Goal: Information Seeking & Learning: Compare options

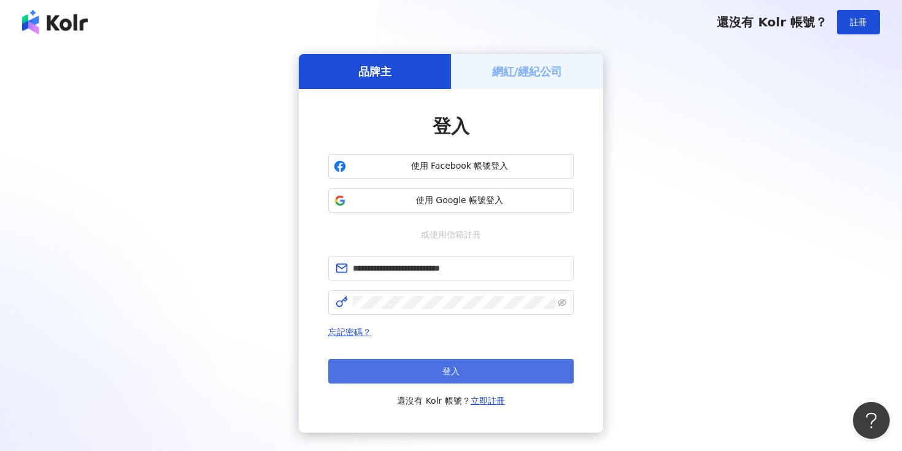
click at [465, 370] on button "登入" at bounding box center [450, 371] width 245 height 25
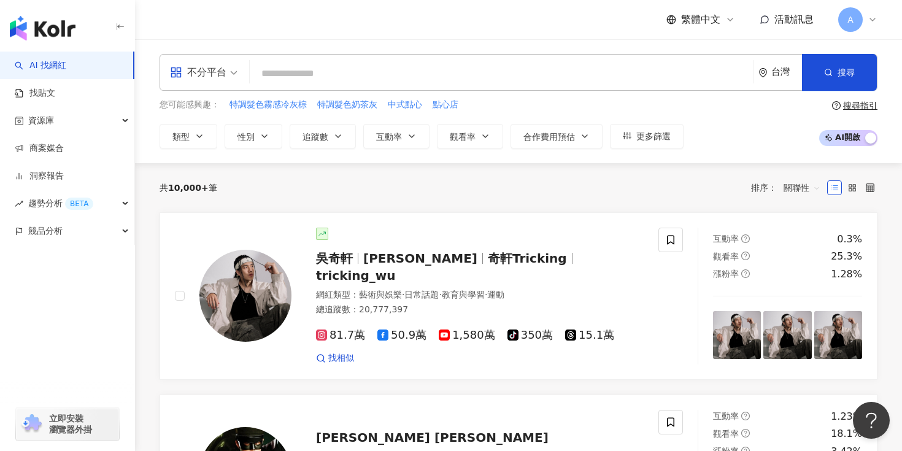
click at [413, 79] on input "search" at bounding box center [501, 73] width 493 height 23
type input "*"
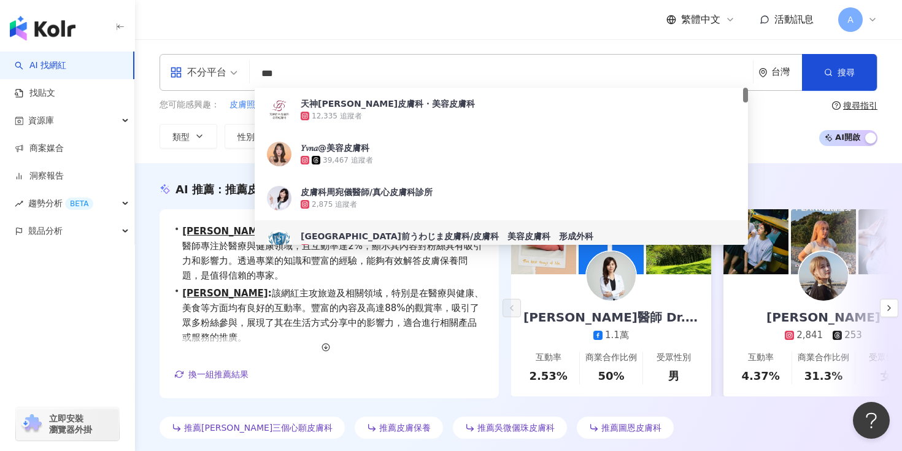
click at [202, 158] on div "不分平台 *** 台灣 搜尋 2521c633-c8e8-447a-9669-ac95147a2ff7 e20e5a15-c84b-4404-a1dd-9d4…" at bounding box center [518, 101] width 767 height 124
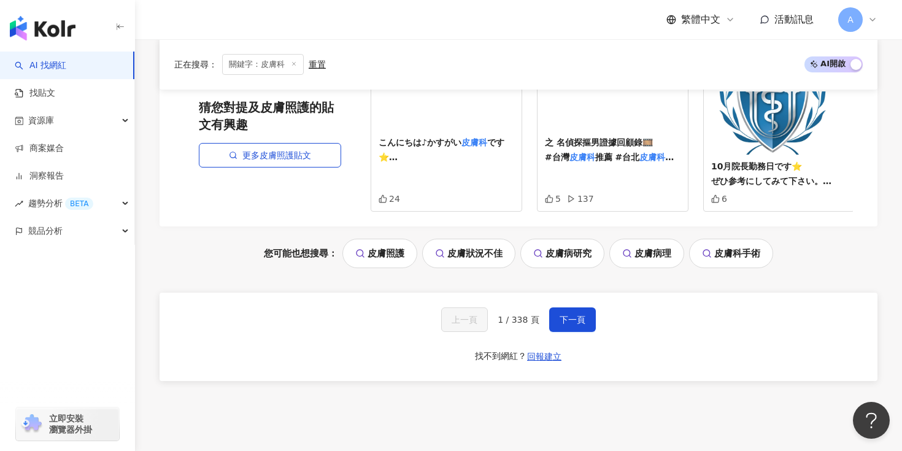
scroll to position [2667, 0]
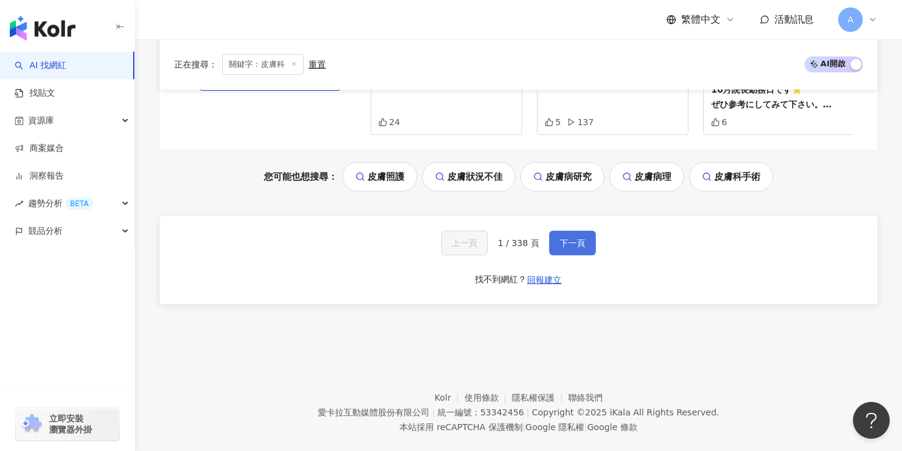
click at [582, 238] on span "下一頁" at bounding box center [572, 243] width 26 height 10
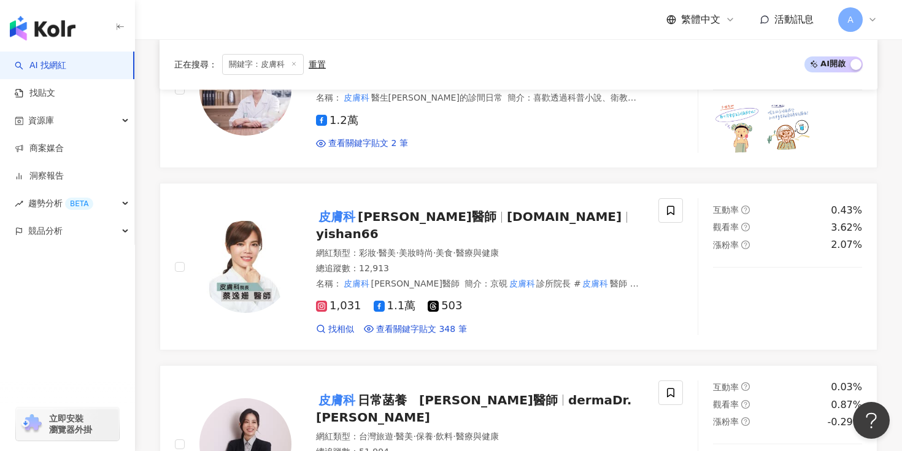
scroll to position [0, 0]
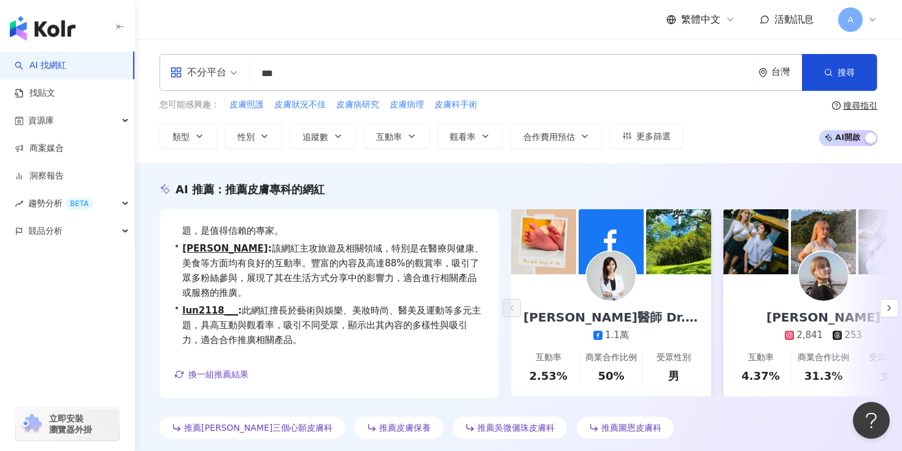
click at [333, 79] on input "***" at bounding box center [501, 73] width 493 height 23
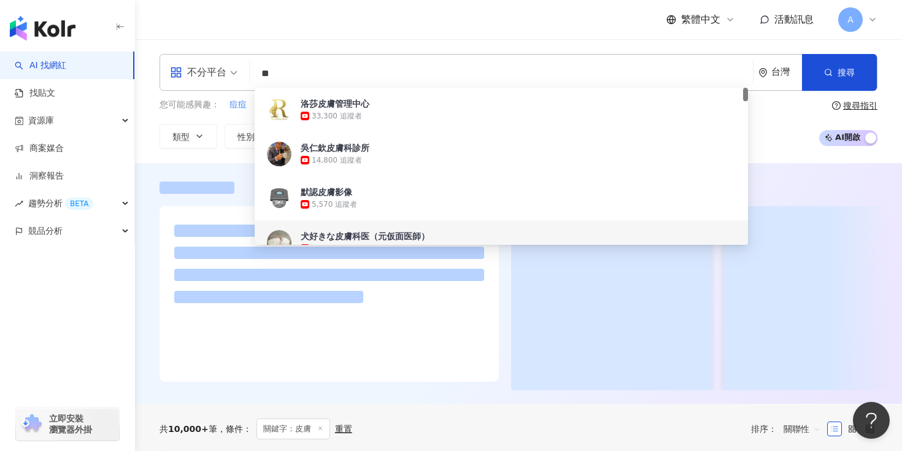
type input "**"
click at [147, 148] on div "不分平台 ** 台灣 搜尋 880b0a39-df80-4842-a002-75eebbf86a8e 2f3a191c-f0ee-430e-9c8d-724f…" at bounding box center [518, 101] width 767 height 94
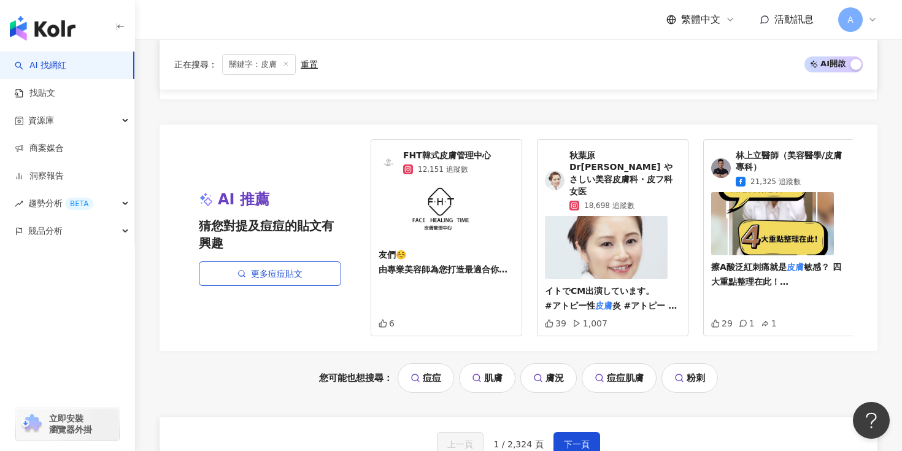
scroll to position [2664, 0]
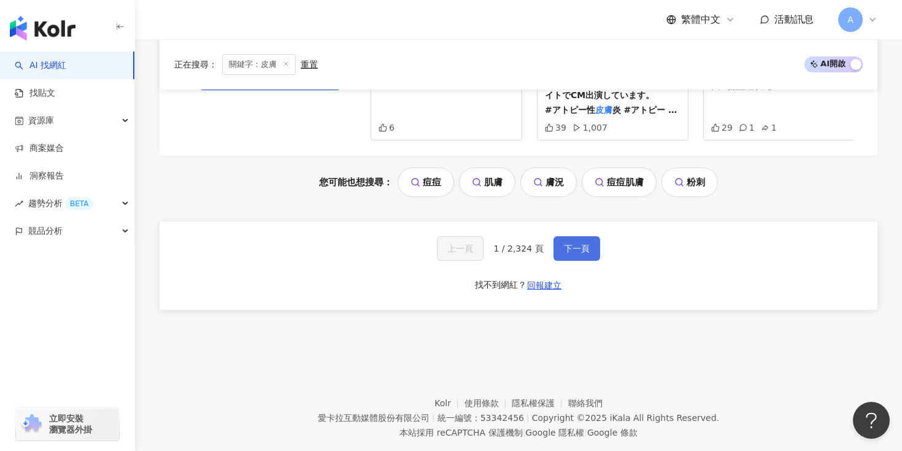
click at [558, 236] on button "下一頁" at bounding box center [576, 248] width 47 height 25
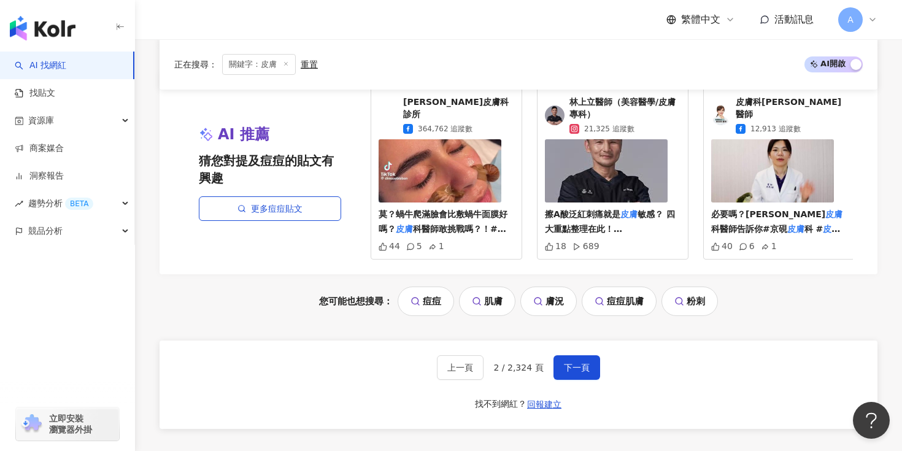
scroll to position [2692, 0]
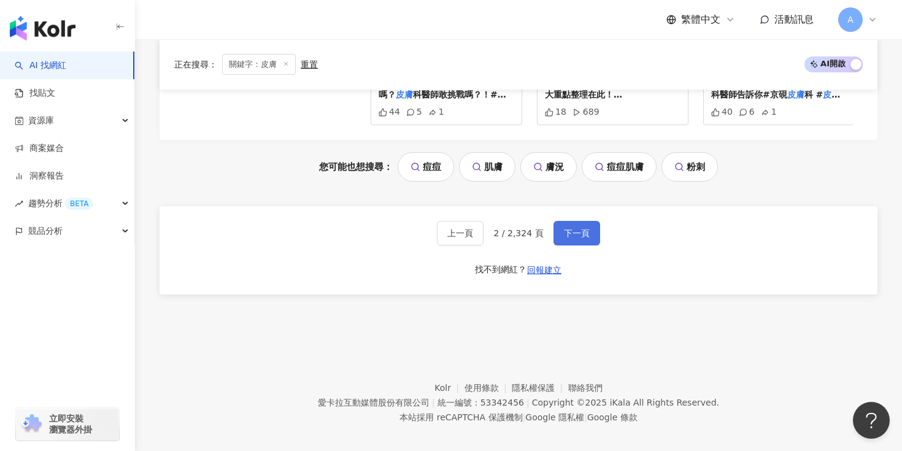
click at [580, 228] on button "下一頁" at bounding box center [576, 233] width 47 height 25
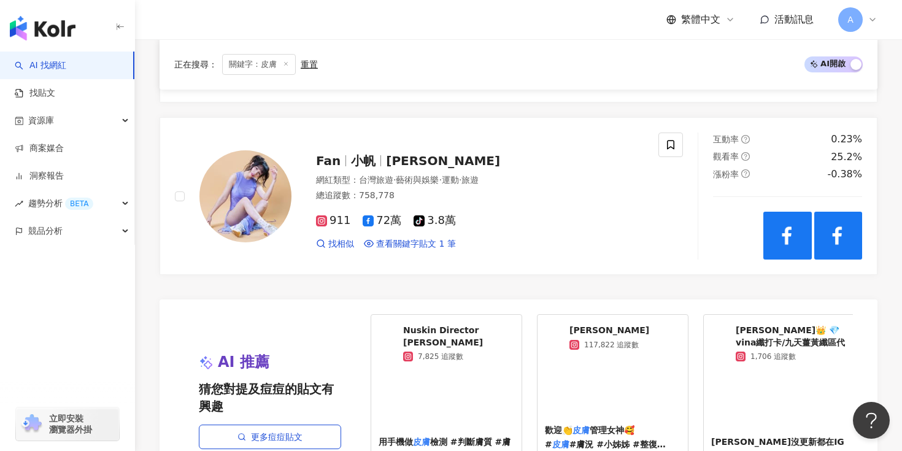
scroll to position [2375, 0]
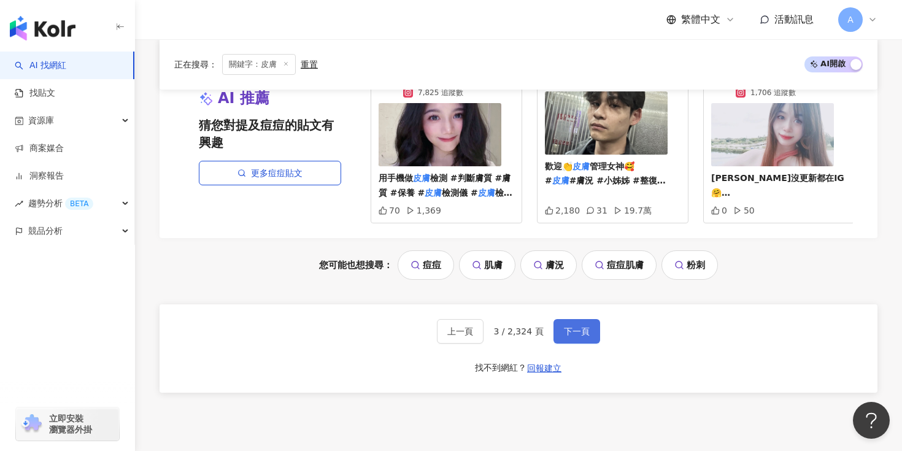
click at [570, 328] on span "下一頁" at bounding box center [577, 331] width 26 height 10
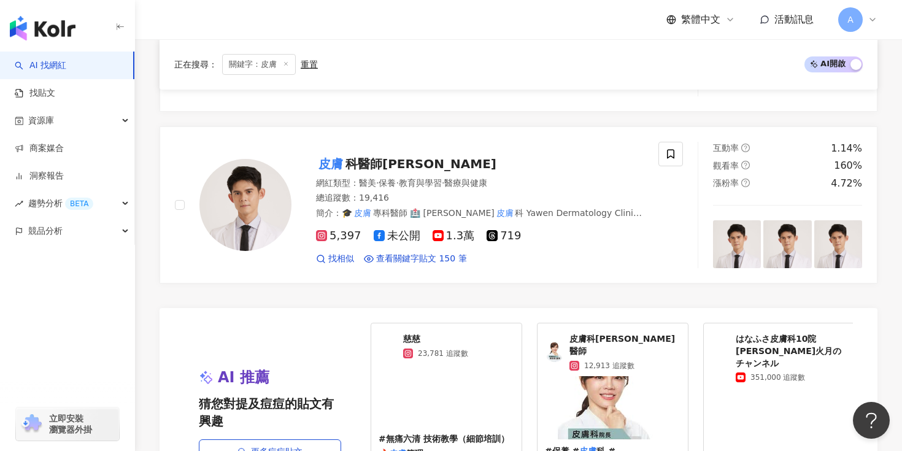
scroll to position [2655, 0]
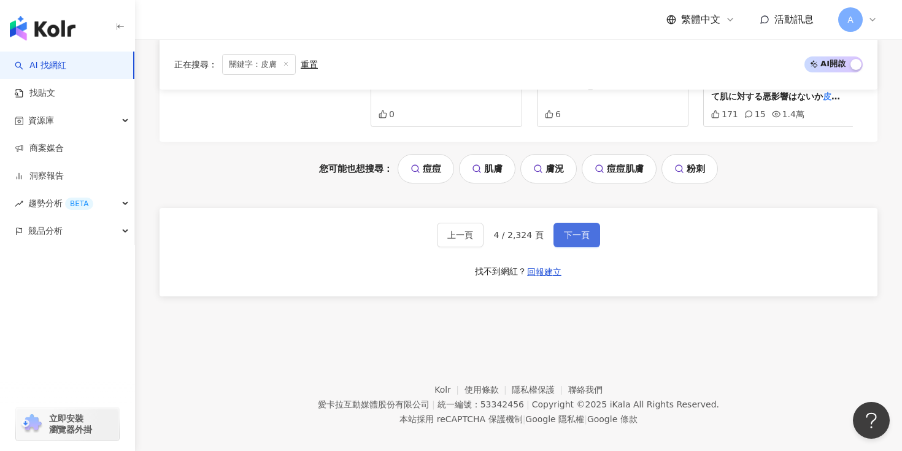
click at [578, 230] on span "下一頁" at bounding box center [577, 235] width 26 height 10
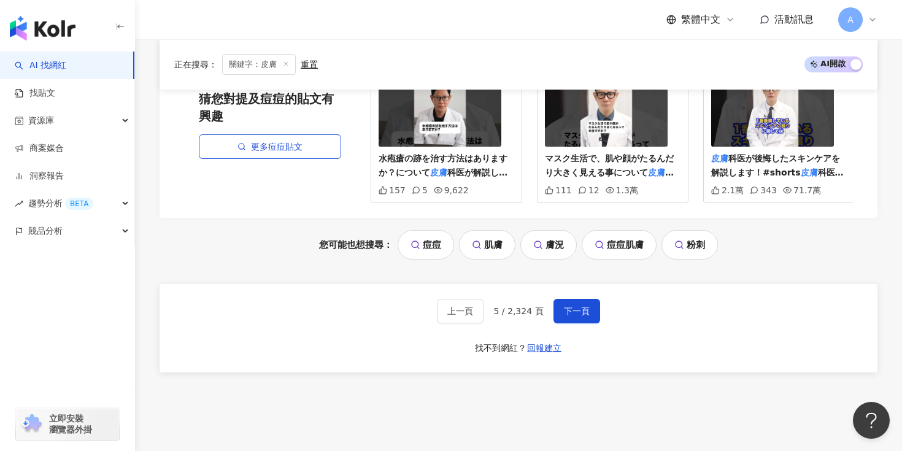
scroll to position [2660, 0]
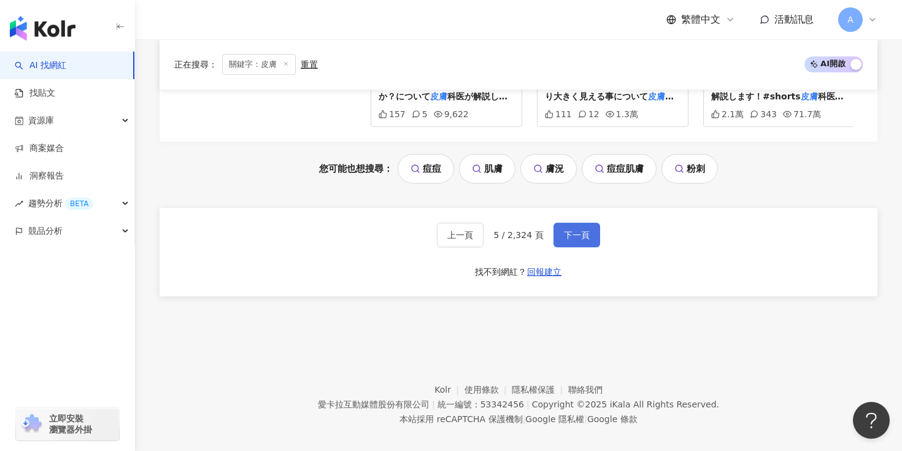
click at [566, 230] on span "下一頁" at bounding box center [577, 235] width 26 height 10
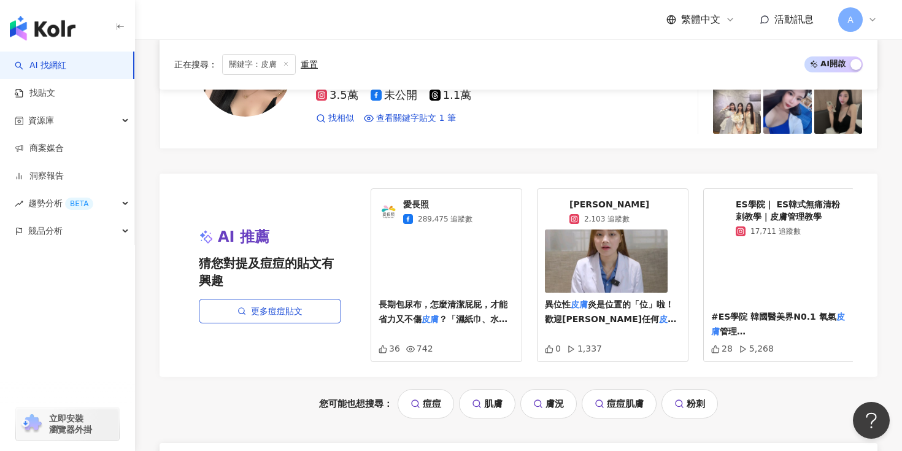
scroll to position [2650, 0]
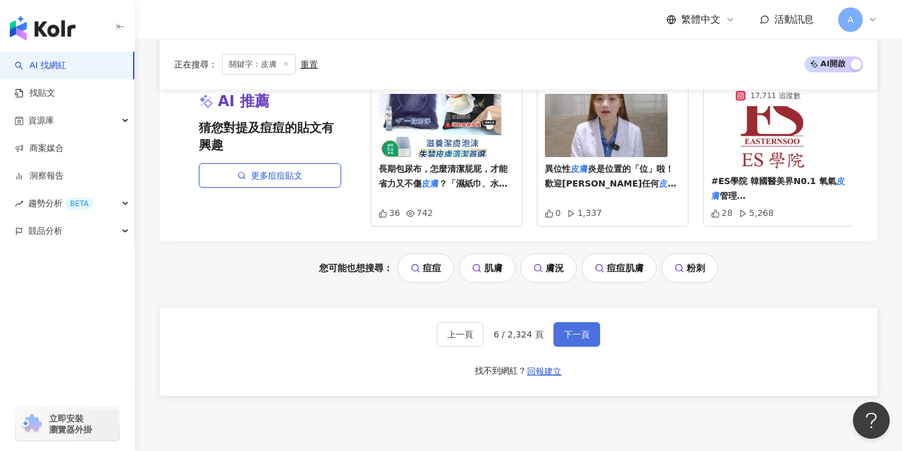
click at [564, 329] on span "下一頁" at bounding box center [577, 334] width 26 height 10
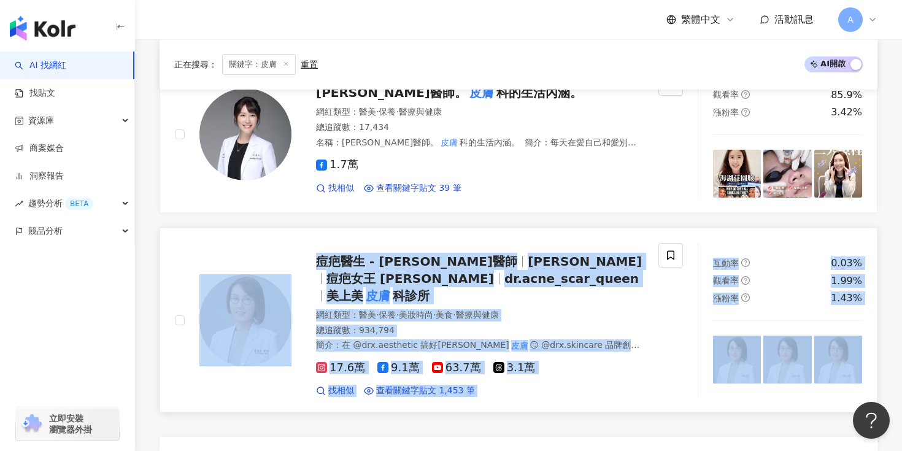
scroll to position [2180, 0]
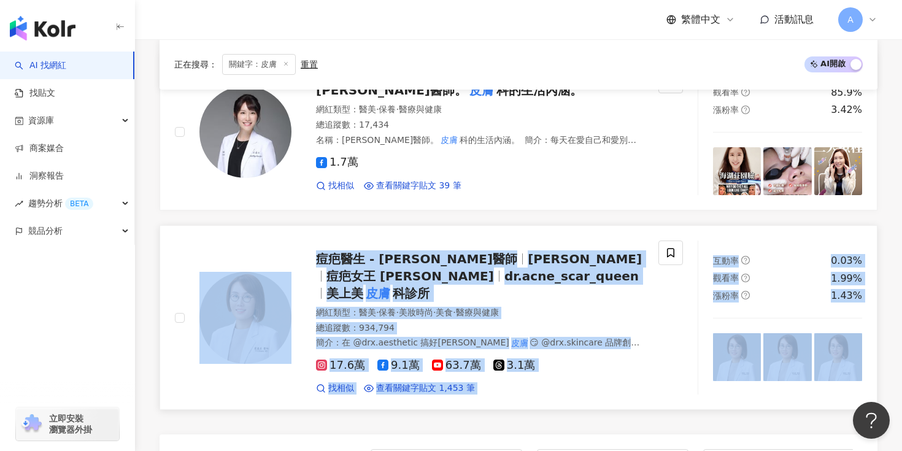
click at [528, 260] on span "莊盈彥" at bounding box center [585, 259] width 114 height 15
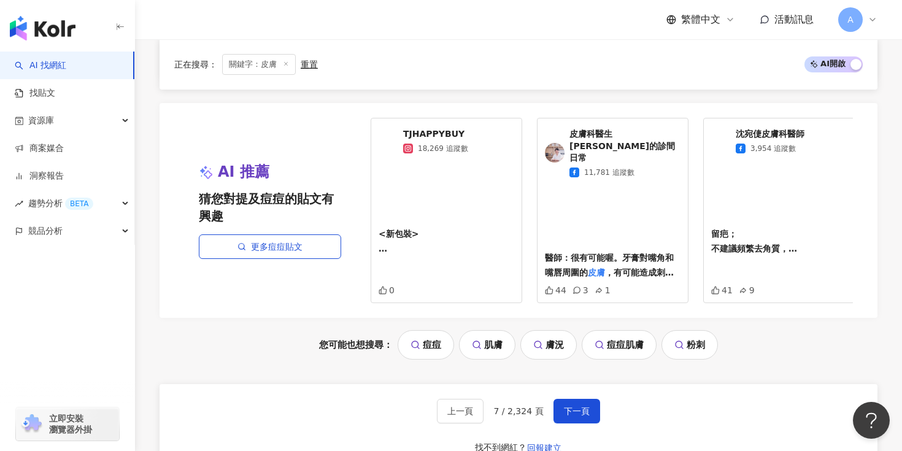
scroll to position [2535, 0]
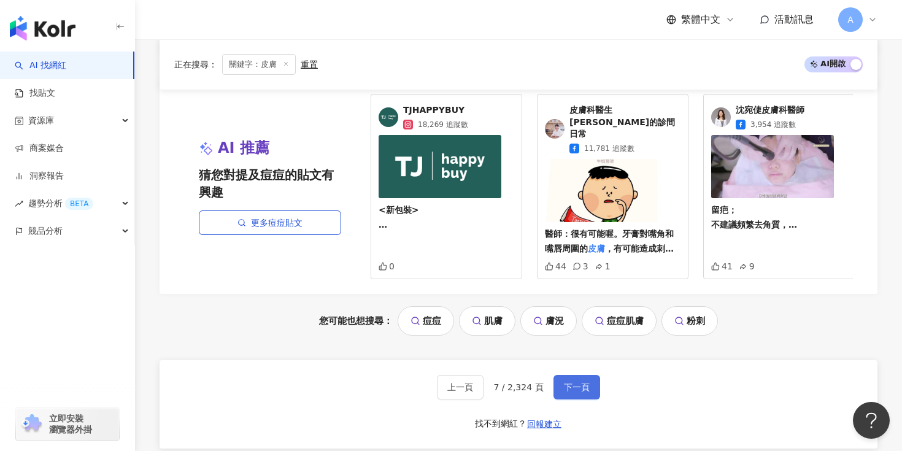
click at [565, 375] on button "下一頁" at bounding box center [576, 387] width 47 height 25
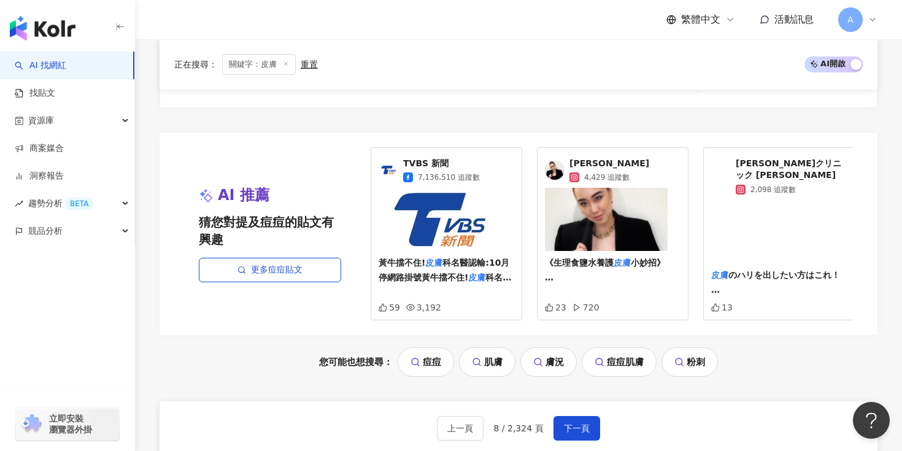
scroll to position [2680, 0]
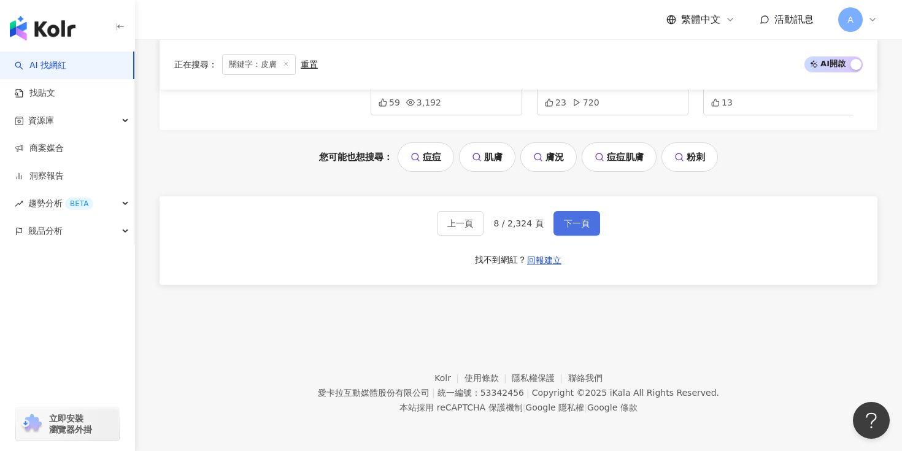
click at [569, 220] on span "下一頁" at bounding box center [577, 223] width 26 height 10
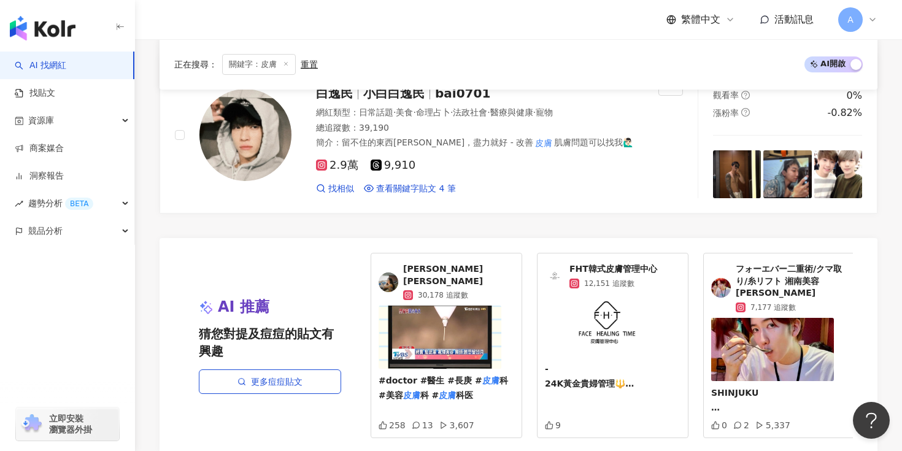
scroll to position [2529, 0]
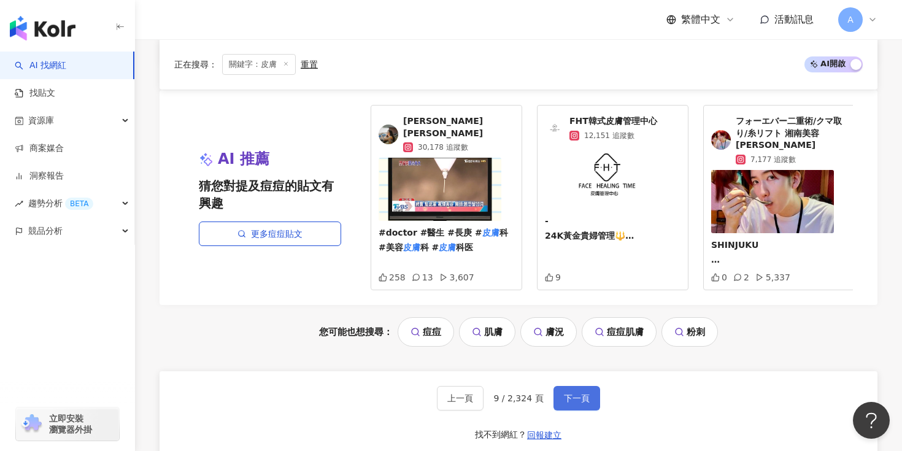
click at [579, 386] on button "下一頁" at bounding box center [576, 398] width 47 height 25
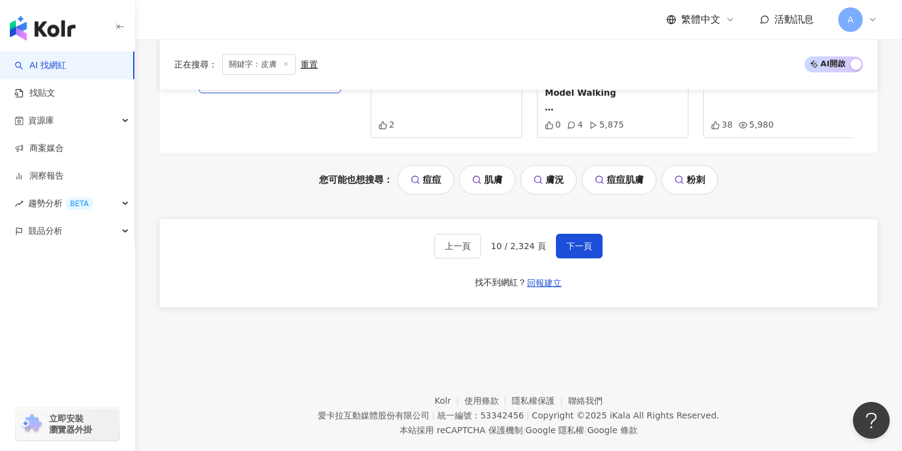
scroll to position [2698, 0]
click at [580, 234] on button "下一頁" at bounding box center [579, 244] width 47 height 25
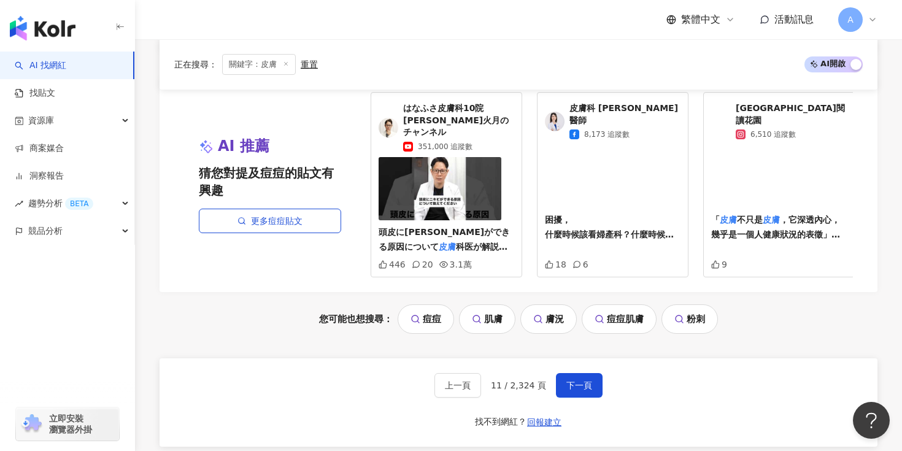
scroll to position [2589, 0]
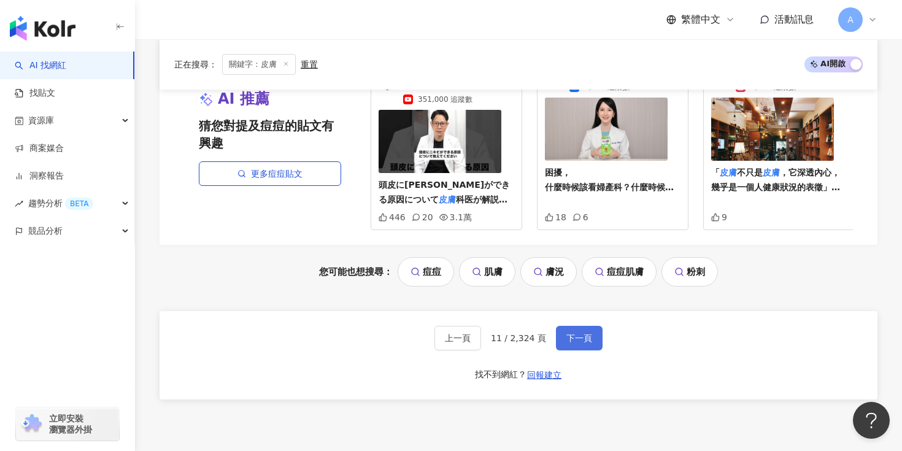
click at [570, 333] on span "下一頁" at bounding box center [579, 338] width 26 height 10
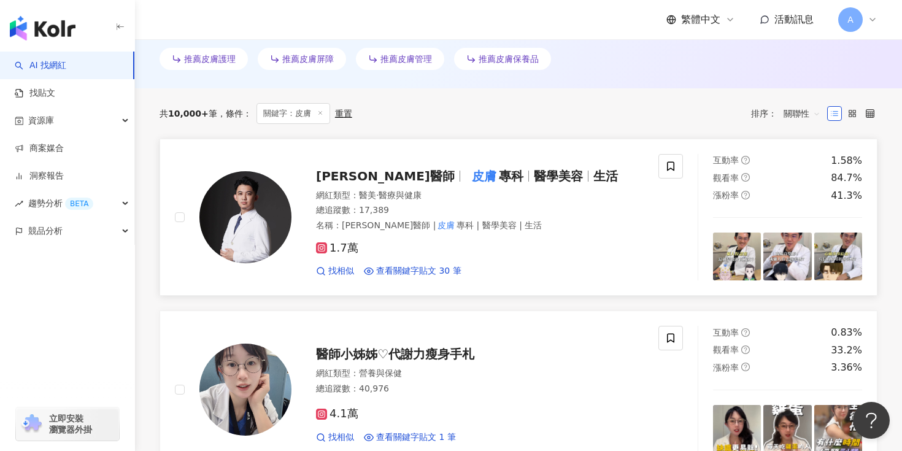
scroll to position [586, 0]
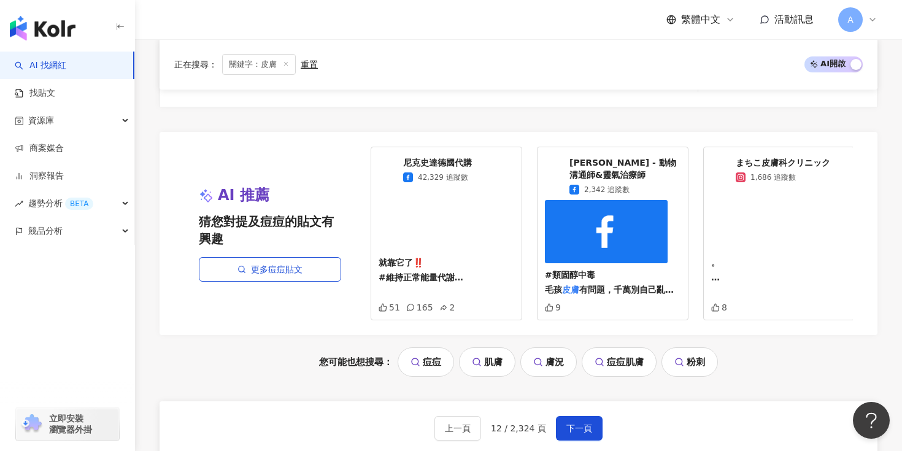
scroll to position [2574, 0]
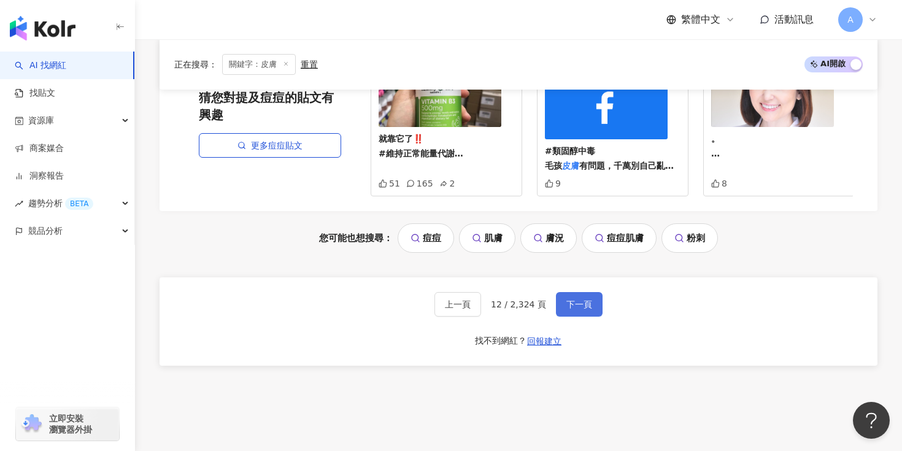
click at [578, 306] on span "下一頁" at bounding box center [579, 304] width 26 height 10
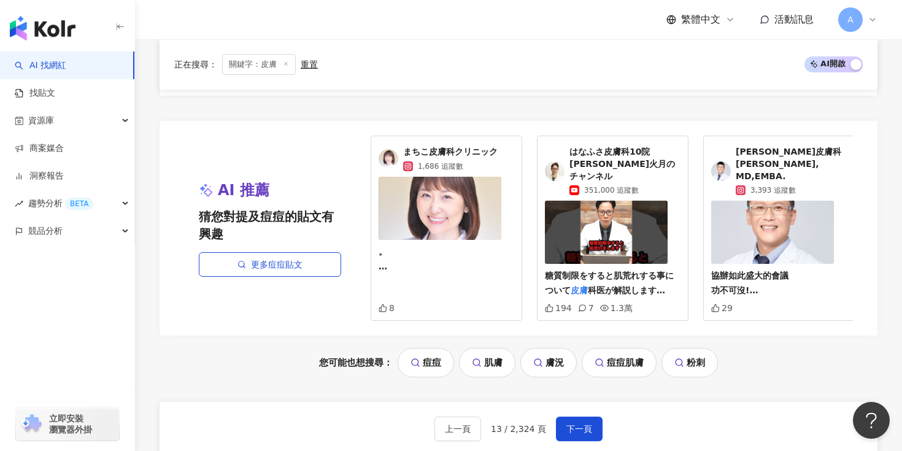
scroll to position [2556, 0]
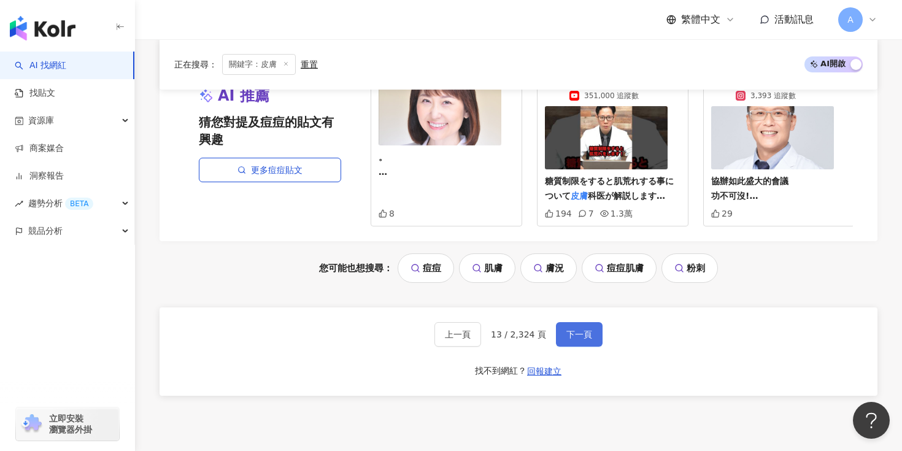
click at [559, 322] on button "下一頁" at bounding box center [579, 334] width 47 height 25
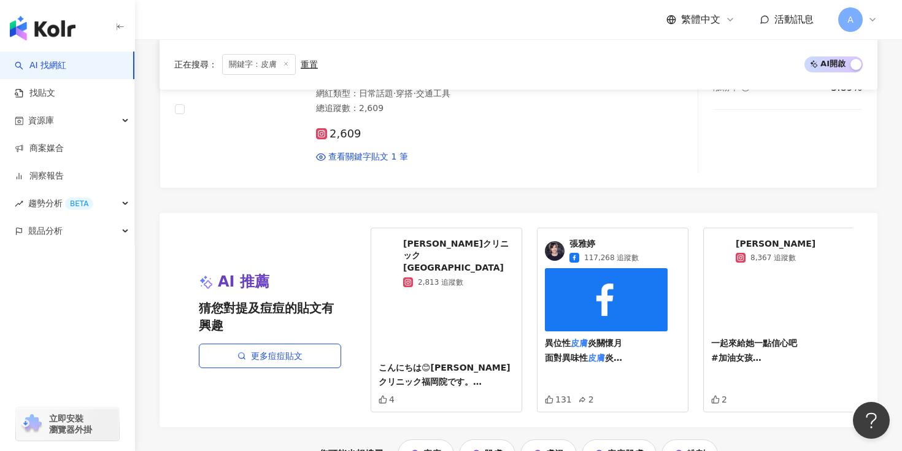
scroll to position [2637, 0]
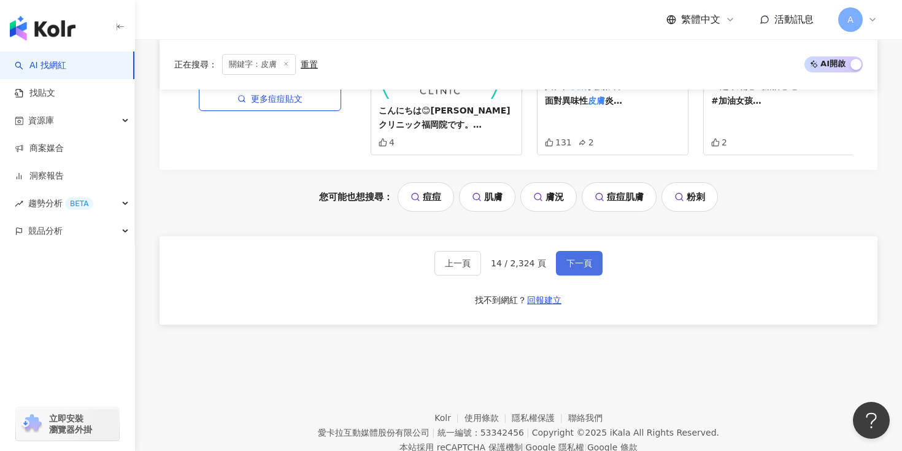
click at [578, 258] on span "下一頁" at bounding box center [579, 263] width 26 height 10
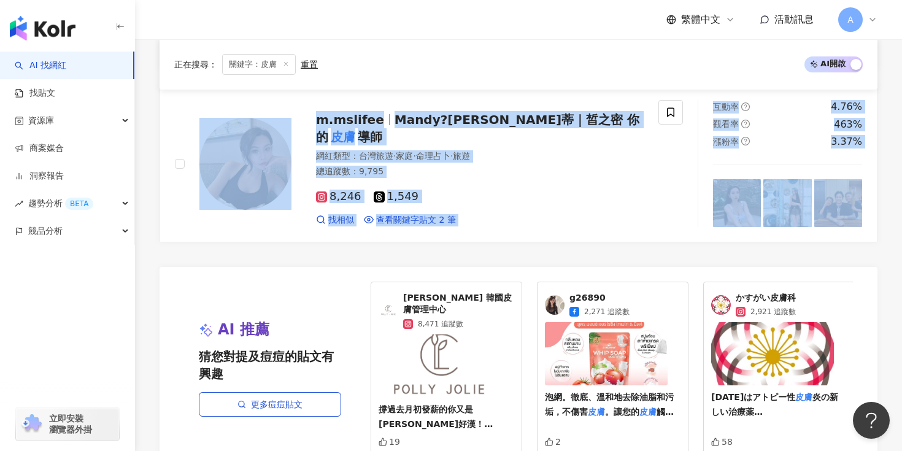
scroll to position [2632, 0]
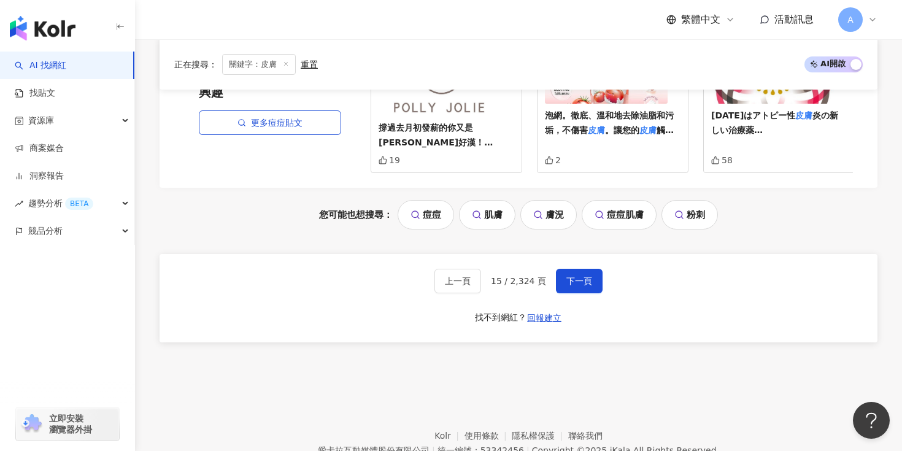
click at [583, 284] on div "上一頁 15 / 2,324 頁 下一頁 找不到網紅？ 回報建立" at bounding box center [518, 298] width 718 height 88
click at [575, 276] on span "下一頁" at bounding box center [579, 281] width 26 height 10
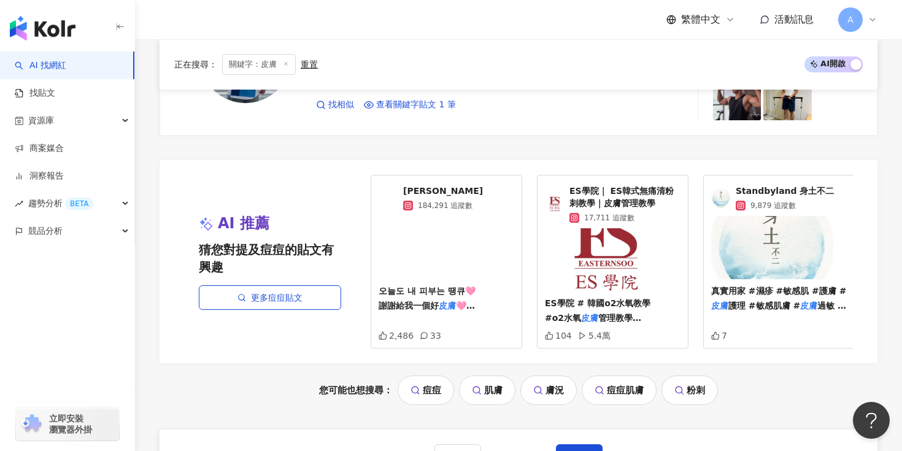
scroll to position [2546, 0]
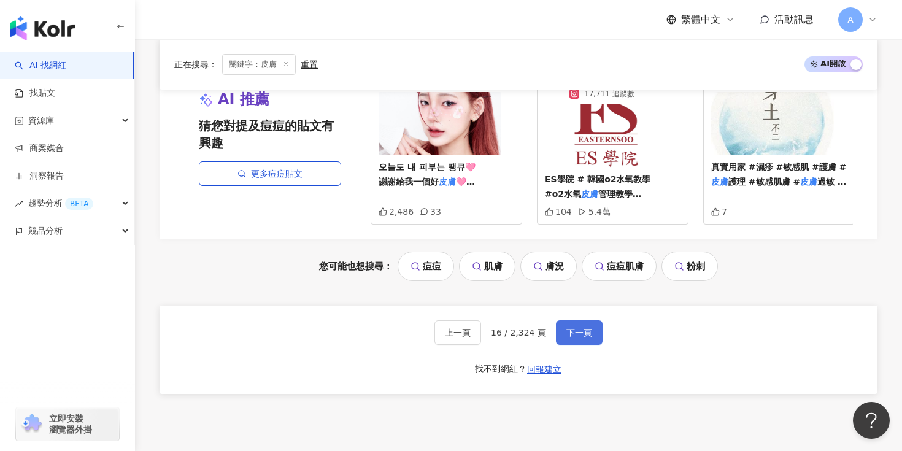
click at [585, 328] on span "下一頁" at bounding box center [579, 333] width 26 height 10
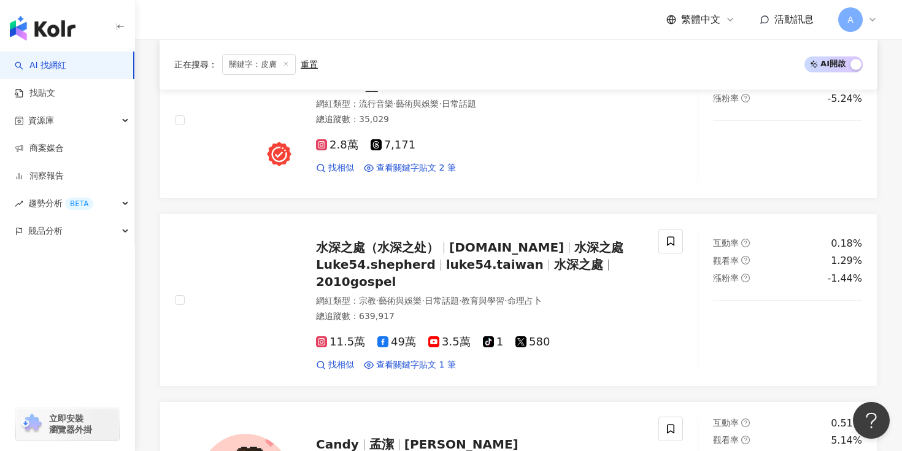
scroll to position [2132, 0]
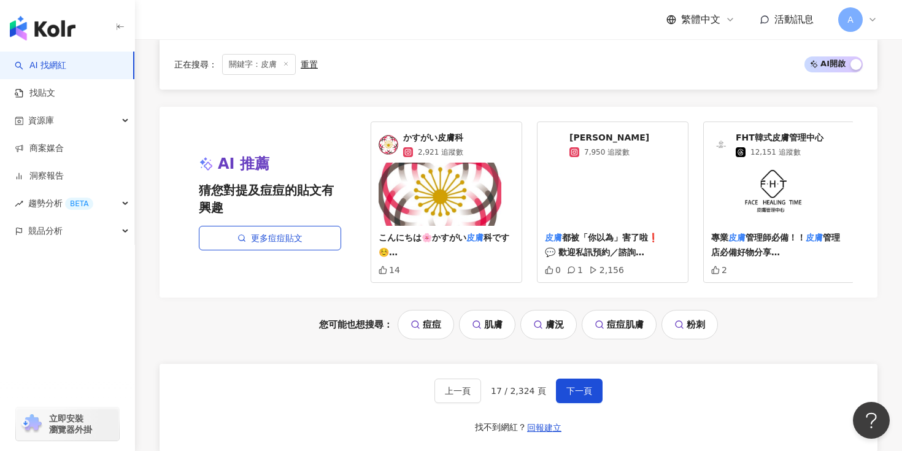
scroll to position [2516, 0]
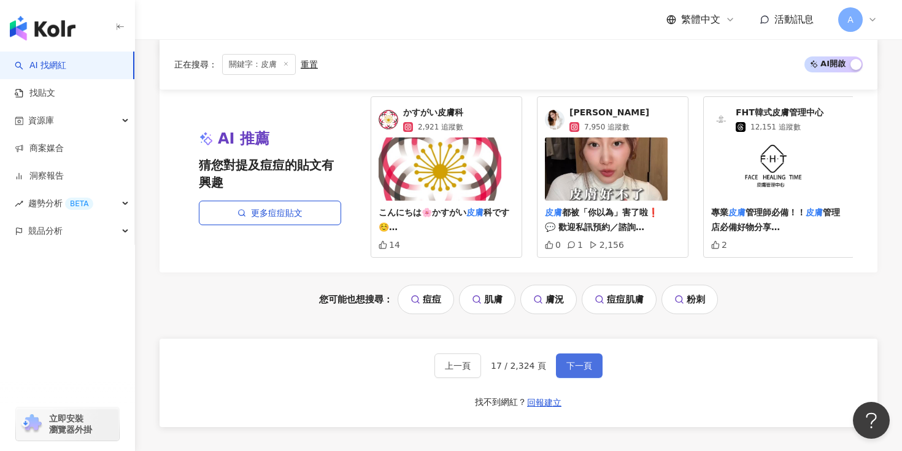
click at [580, 366] on span "下一頁" at bounding box center [579, 366] width 26 height 10
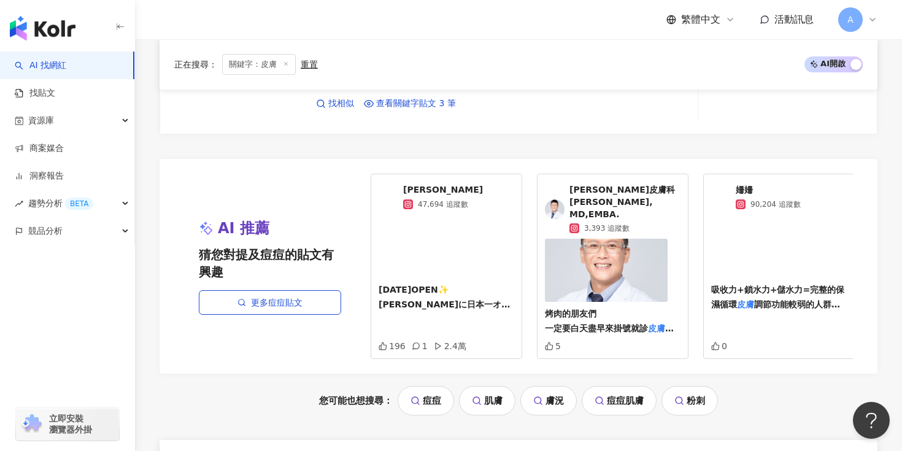
scroll to position [2610, 0]
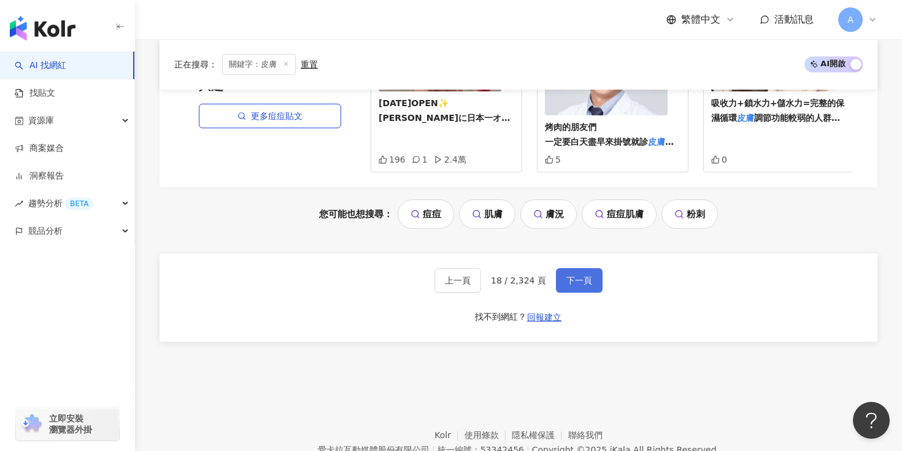
click at [581, 275] on span "下一頁" at bounding box center [579, 280] width 26 height 10
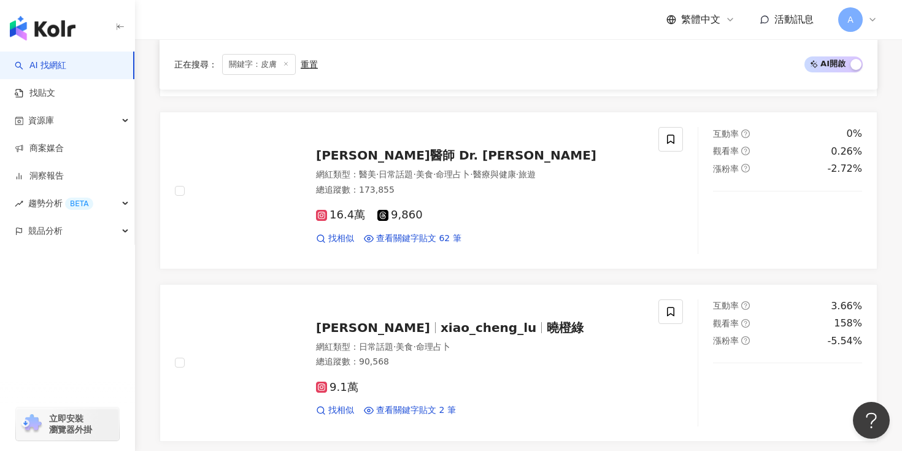
scroll to position [578, 0]
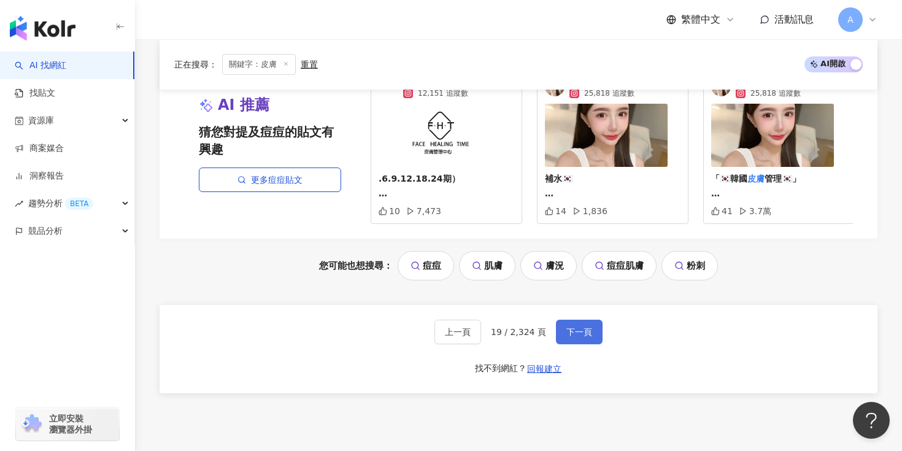
click at [588, 327] on span "下一頁" at bounding box center [579, 332] width 26 height 10
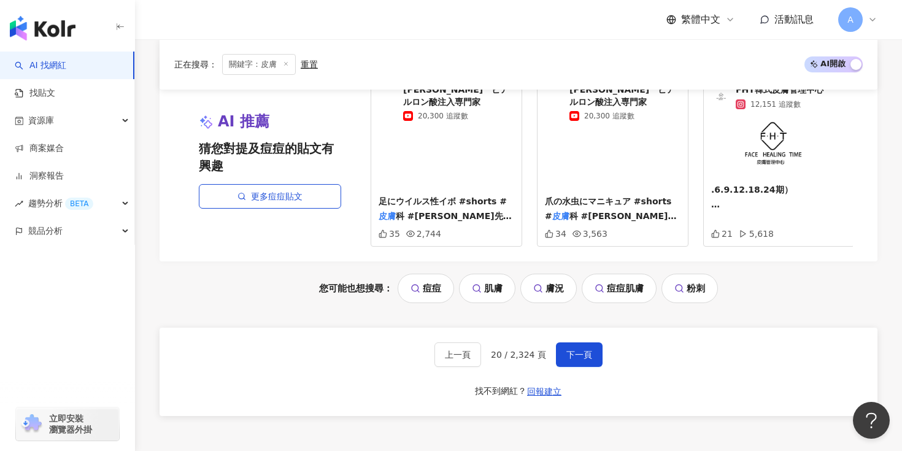
scroll to position [2679, 0]
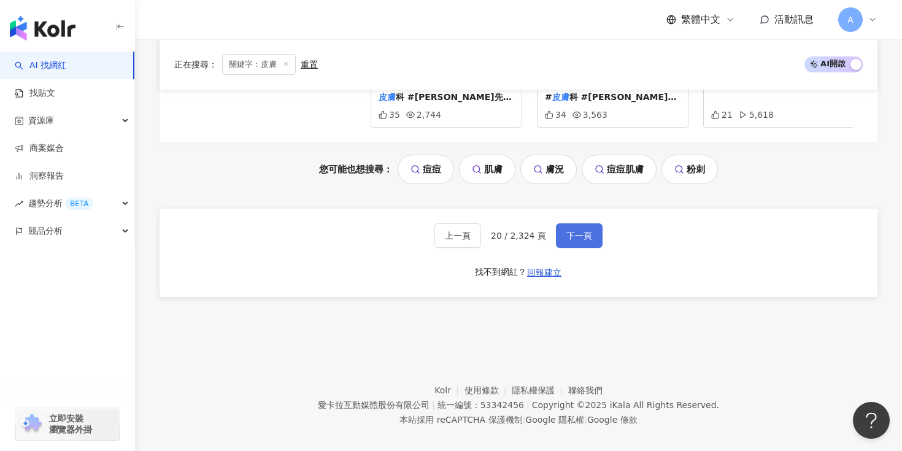
click at [575, 240] on button "下一頁" at bounding box center [579, 235] width 47 height 25
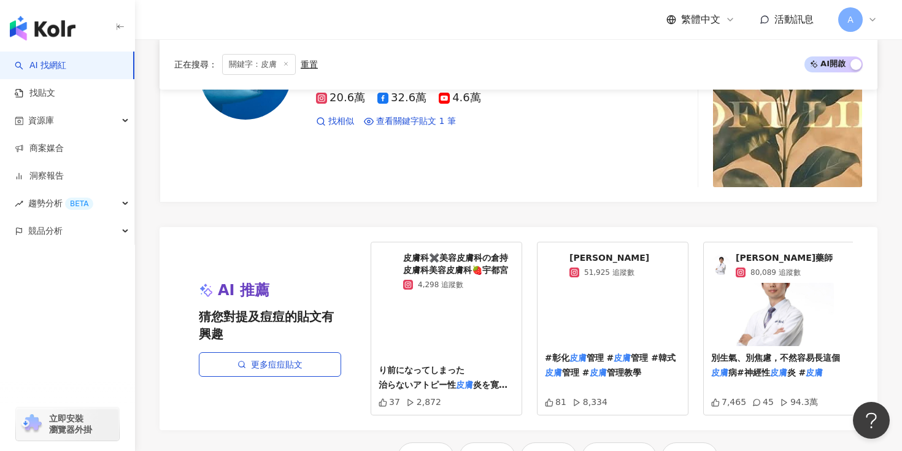
scroll to position [2579, 0]
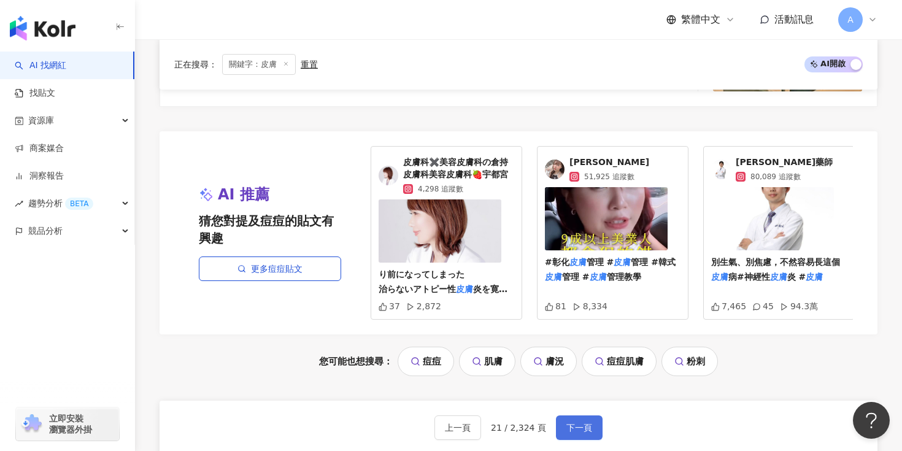
click at [584, 423] on span "下一頁" at bounding box center [579, 428] width 26 height 10
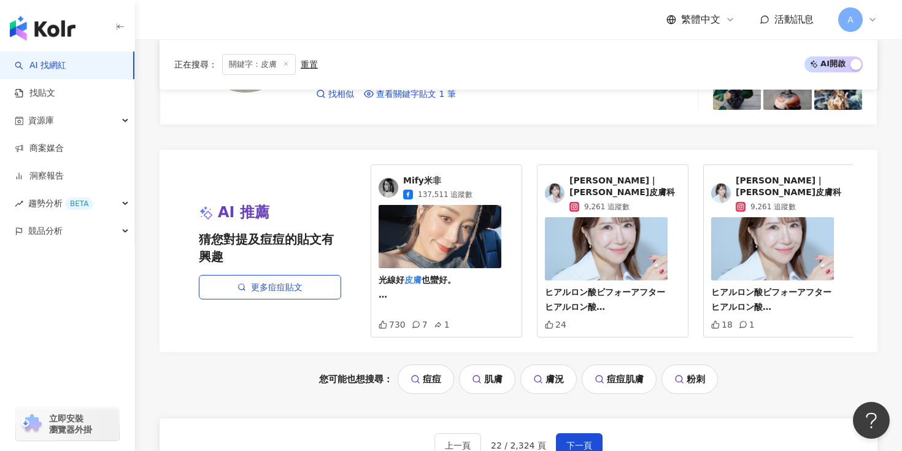
scroll to position [2581, 0]
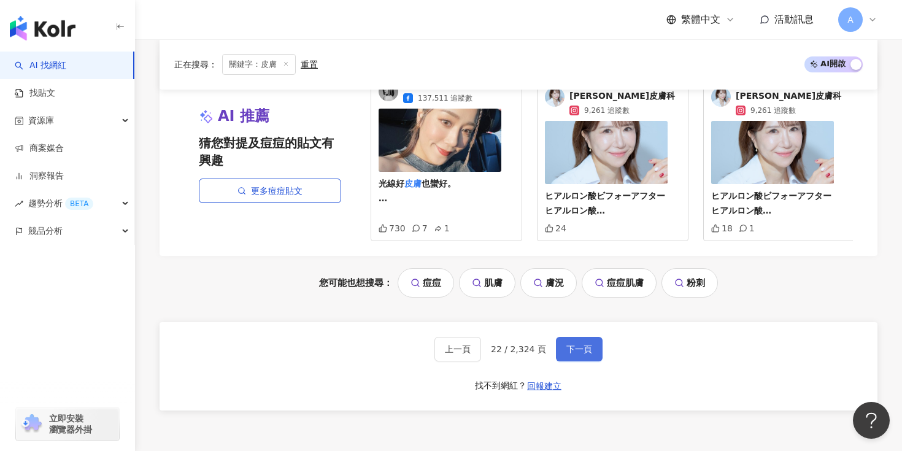
click at [563, 337] on button "下一頁" at bounding box center [579, 349] width 47 height 25
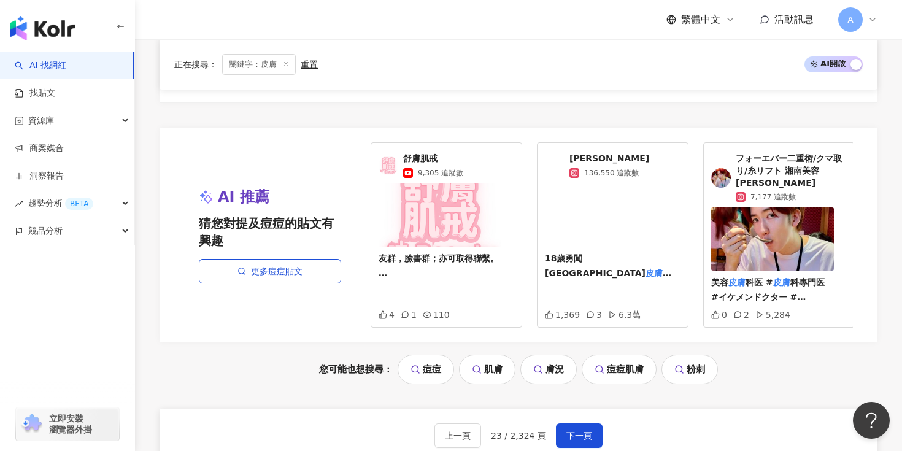
scroll to position [2548, 0]
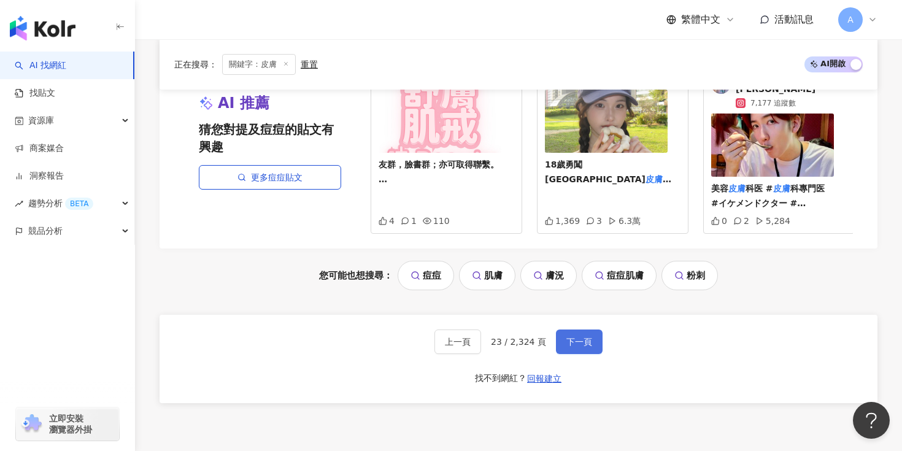
click at [575, 339] on span "下一頁" at bounding box center [579, 342] width 26 height 10
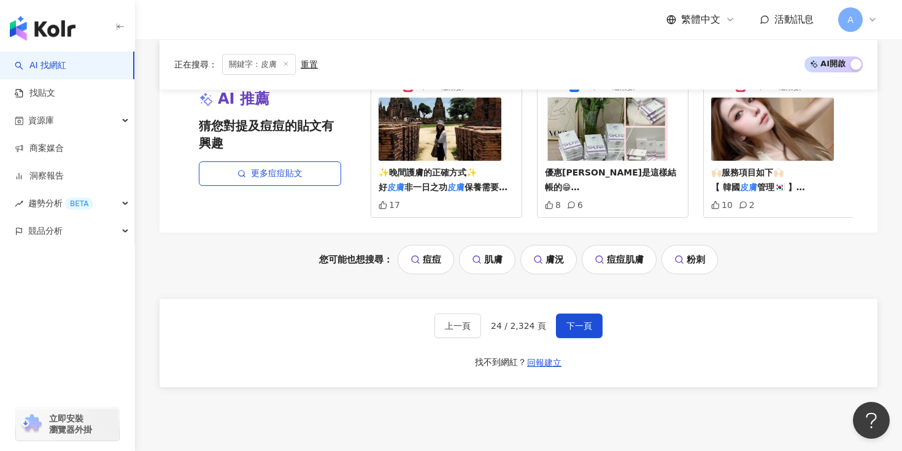
scroll to position [2643, 0]
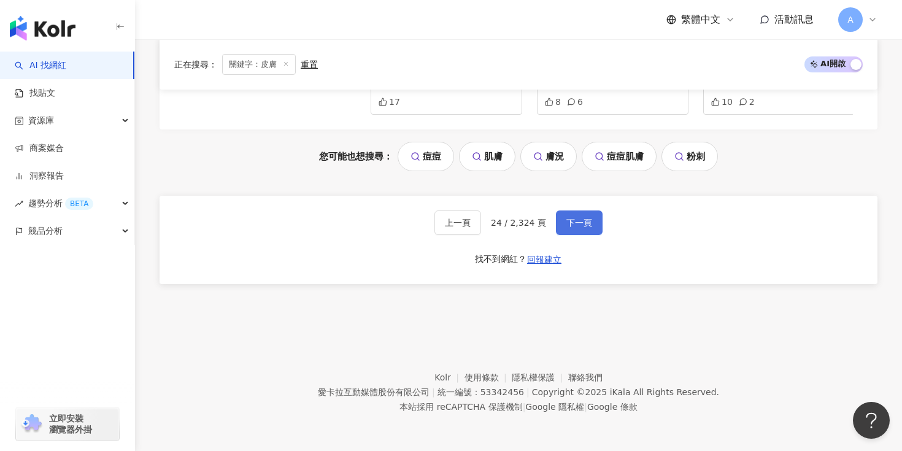
click at [578, 225] on span "下一頁" at bounding box center [579, 223] width 26 height 10
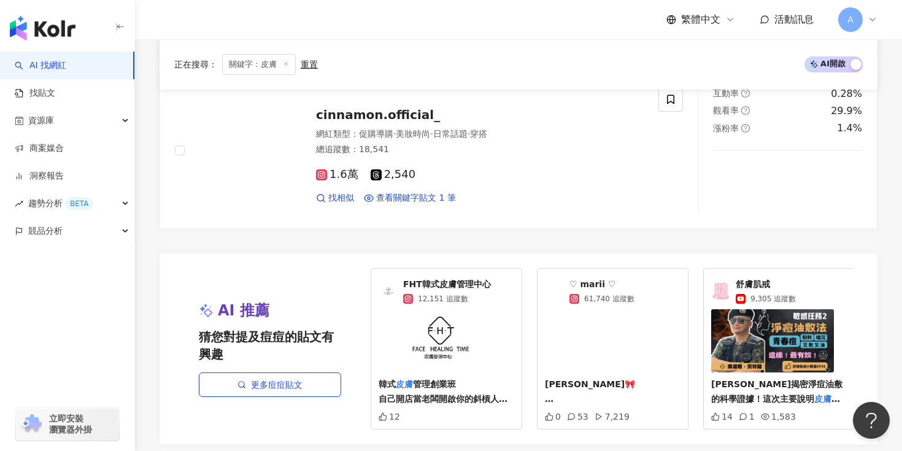
scroll to position [2680, 0]
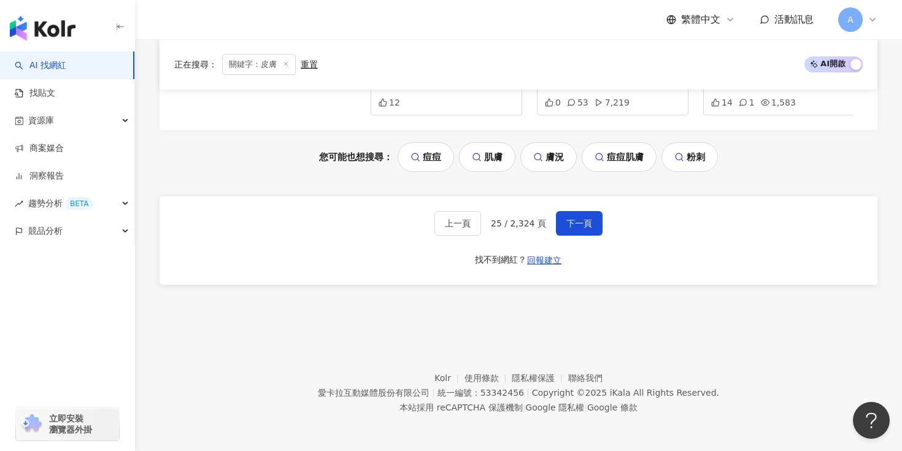
click at [583, 235] on div "上一頁 25 / 2,324 頁 下一頁 找不到網紅？ 回報建立" at bounding box center [518, 240] width 718 height 88
click at [569, 229] on button "下一頁" at bounding box center [579, 223] width 47 height 25
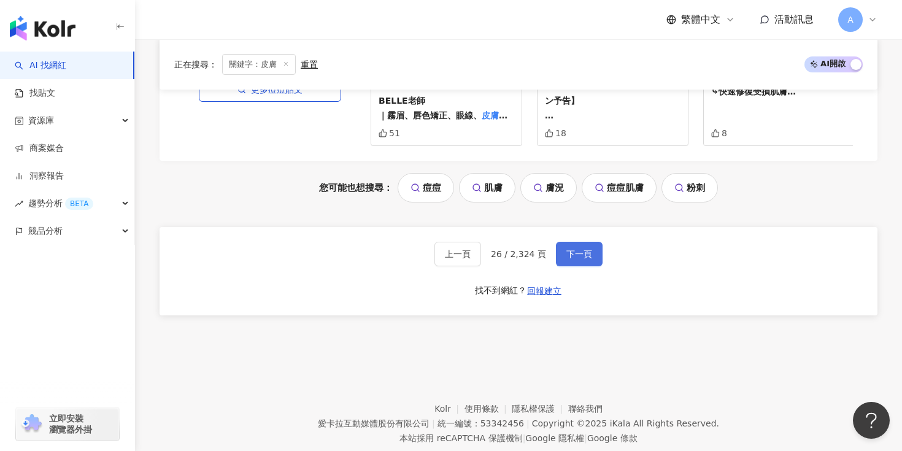
scroll to position [2667, 0]
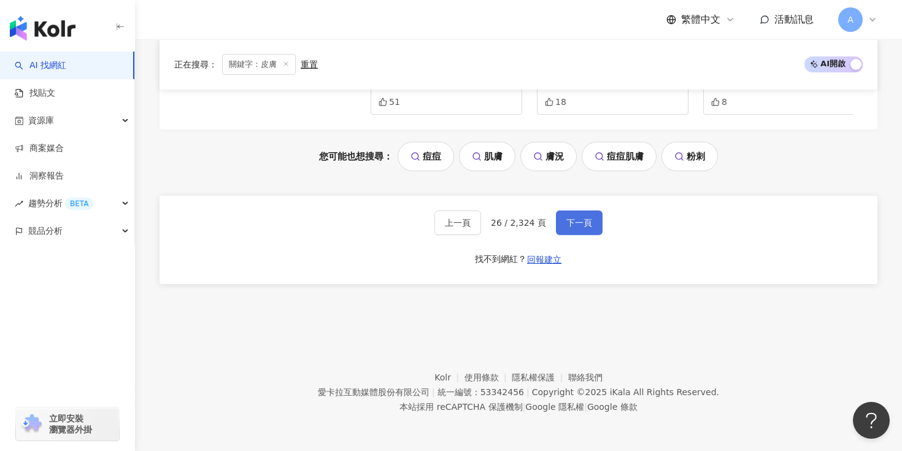
click at [567, 217] on button "下一頁" at bounding box center [579, 222] width 47 height 25
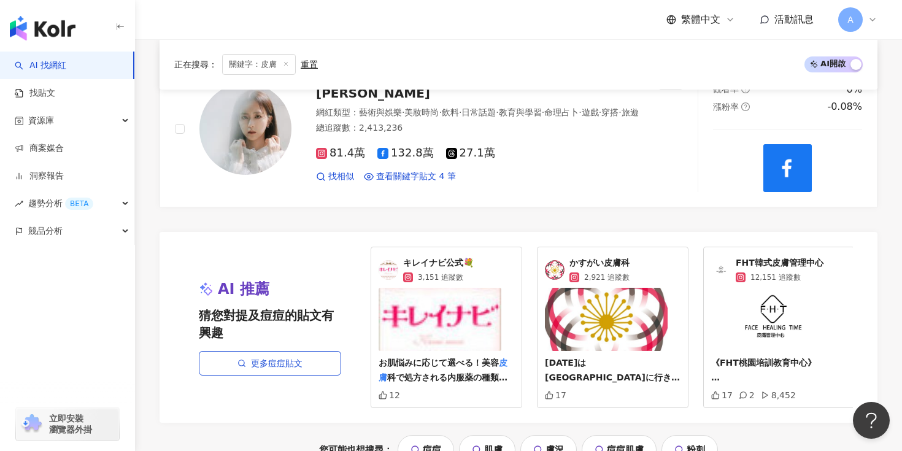
scroll to position [2475, 0]
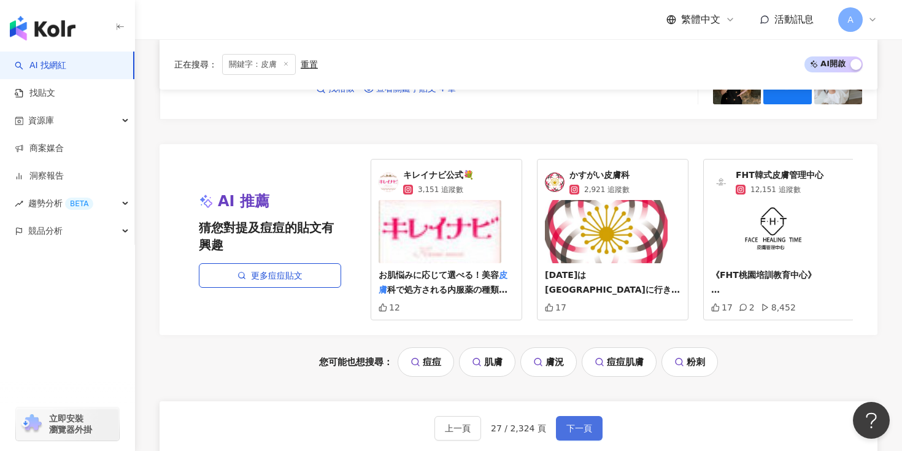
click at [573, 417] on button "下一頁" at bounding box center [579, 428] width 47 height 25
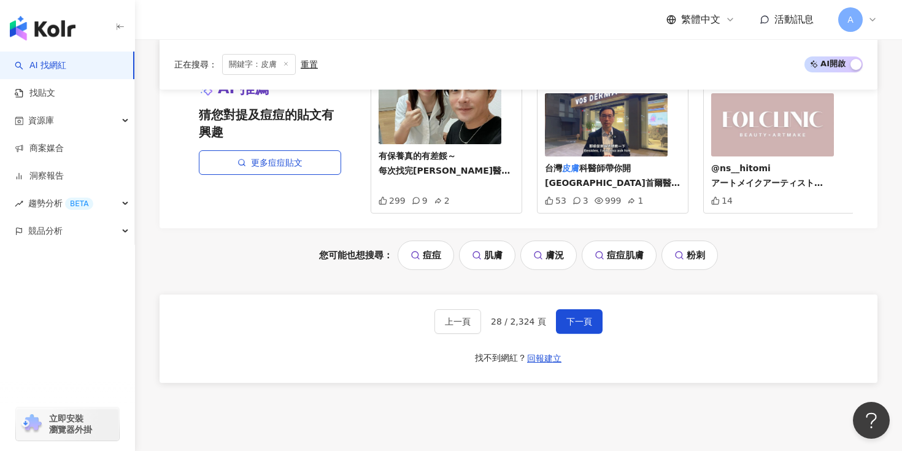
scroll to position [2655, 0]
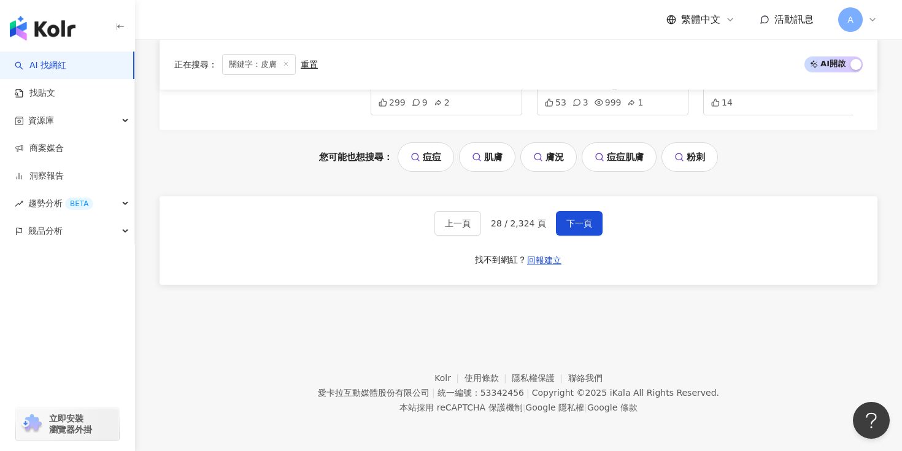
click at [575, 237] on div "上一頁 28 / 2,324 頁 下一頁 找不到網紅？ 回報建立" at bounding box center [518, 240] width 718 height 88
click at [571, 226] on span "下一頁" at bounding box center [579, 223] width 26 height 10
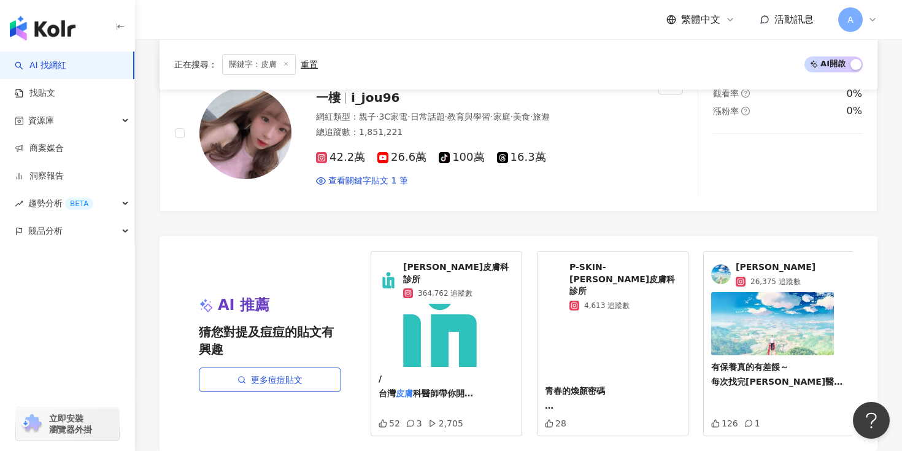
scroll to position [2562, 0]
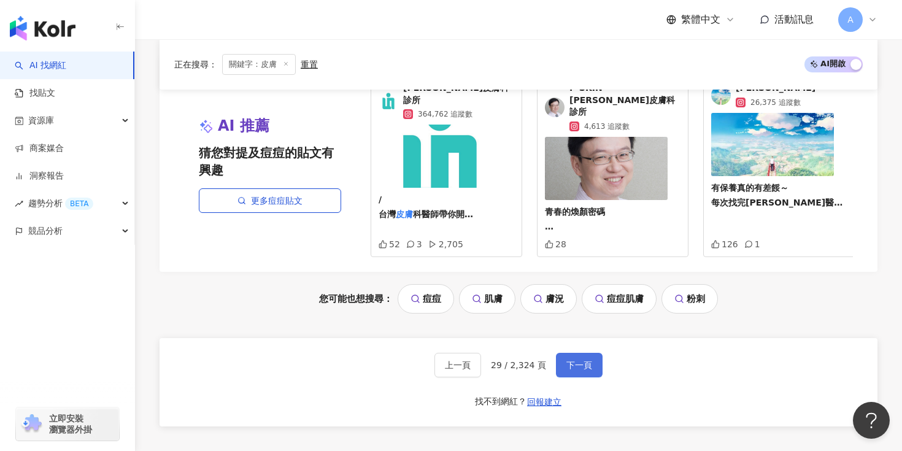
click at [559, 353] on button "下一頁" at bounding box center [579, 365] width 47 height 25
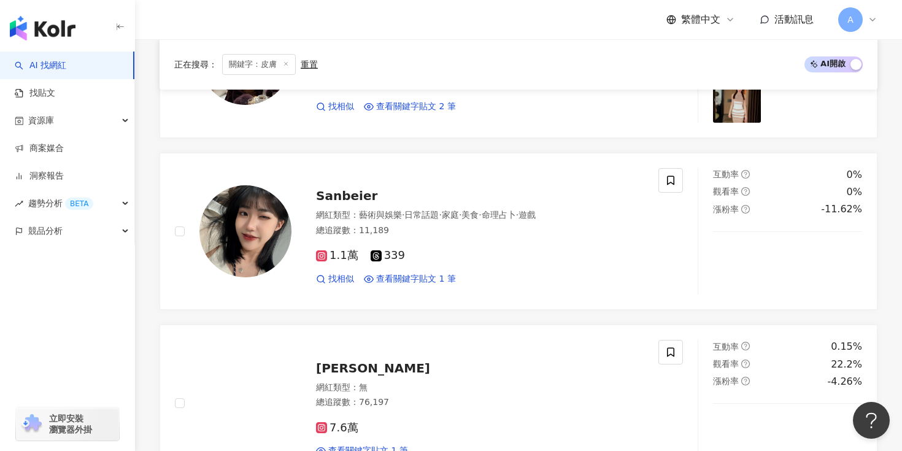
scroll to position [2537, 0]
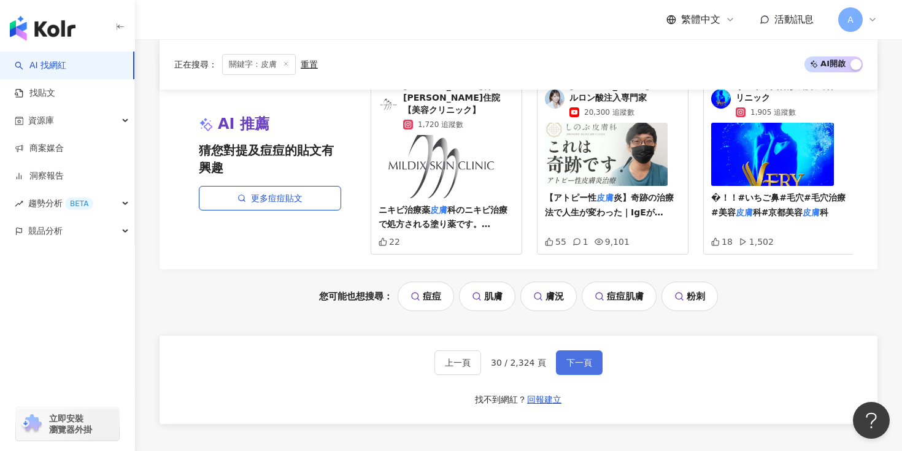
click at [590, 350] on button "下一頁" at bounding box center [579, 362] width 47 height 25
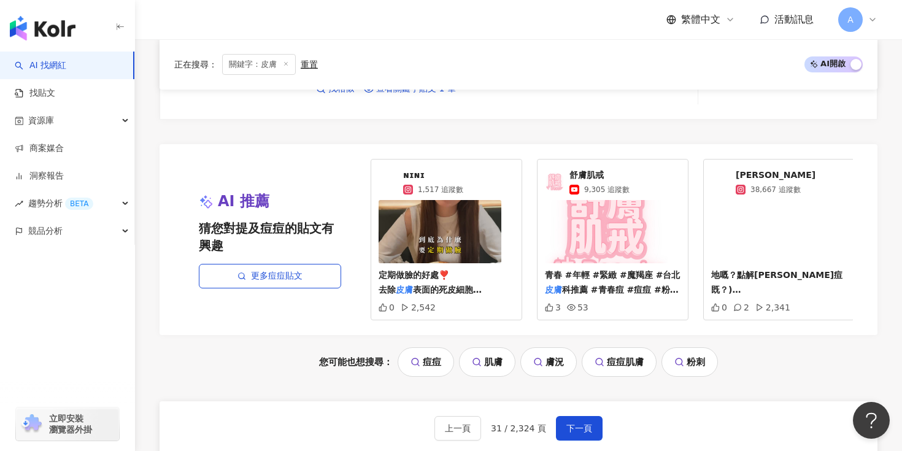
scroll to position [2548, 0]
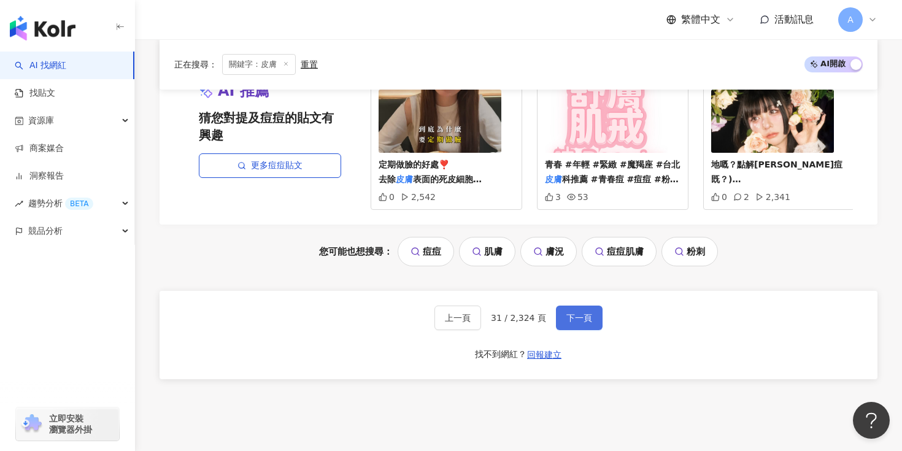
click at [569, 313] on span "下一頁" at bounding box center [579, 318] width 26 height 10
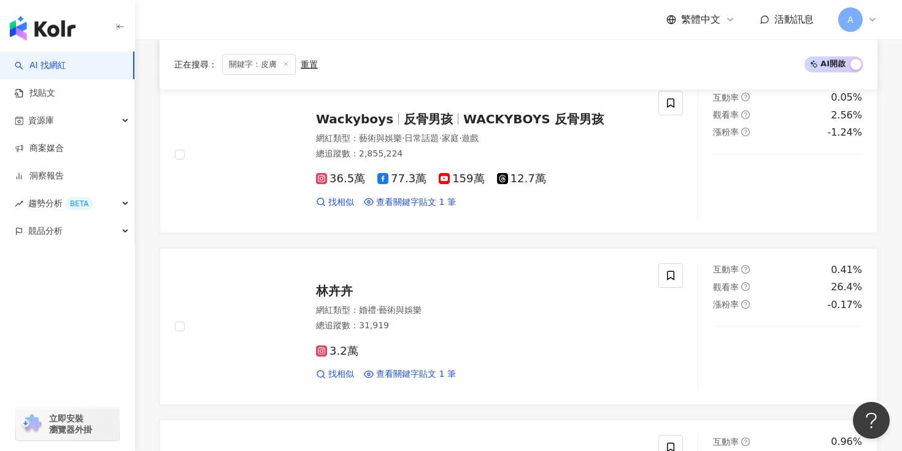
scroll to position [812, 0]
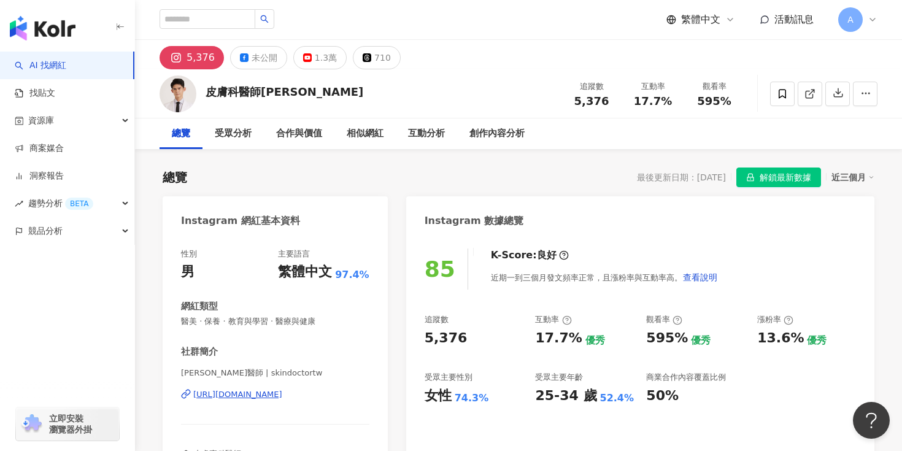
click at [182, 56] on icon at bounding box center [176, 57] width 15 height 15
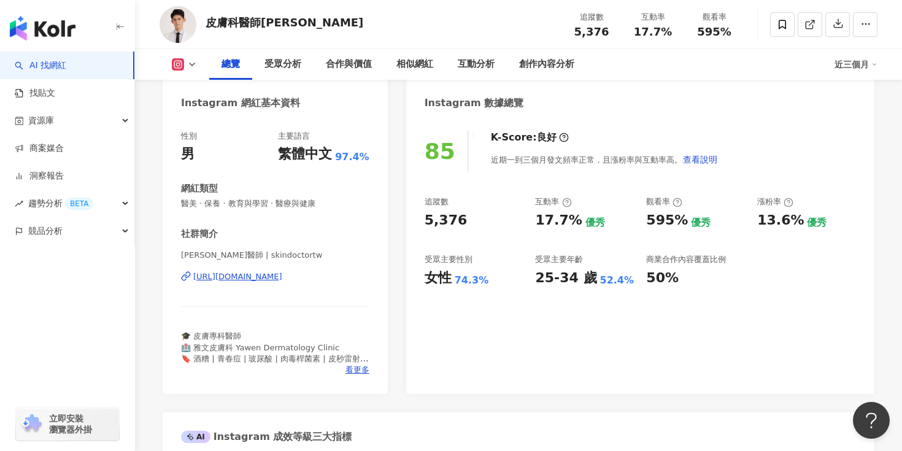
click at [282, 274] on div "https://www.instagram.com/skindoctortw/" at bounding box center [237, 276] width 89 height 11
click at [447, 318] on div "85 K-Score : 良好 近期一到三個月發文頻率正常，且漲粉率與互動率高。 查看說明 追蹤數 5,376 互動率 17.7% 優秀 觀看率 595% 優…" at bounding box center [640, 255] width 468 height 275
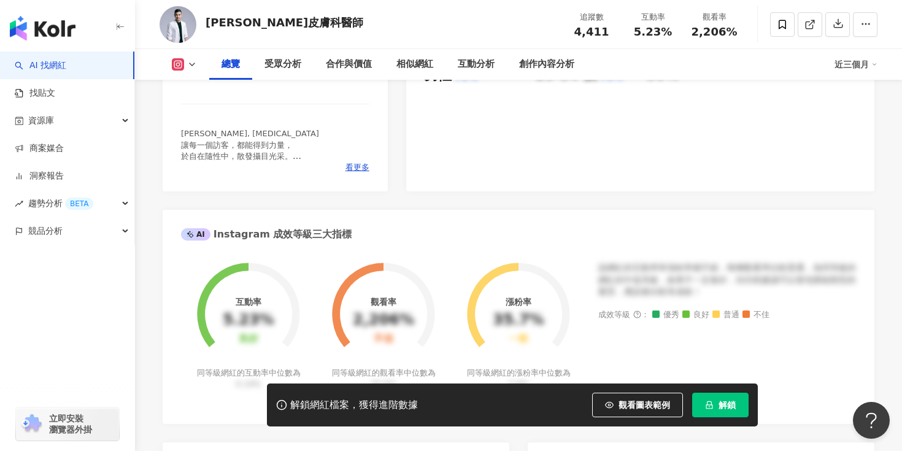
scroll to position [466, 0]
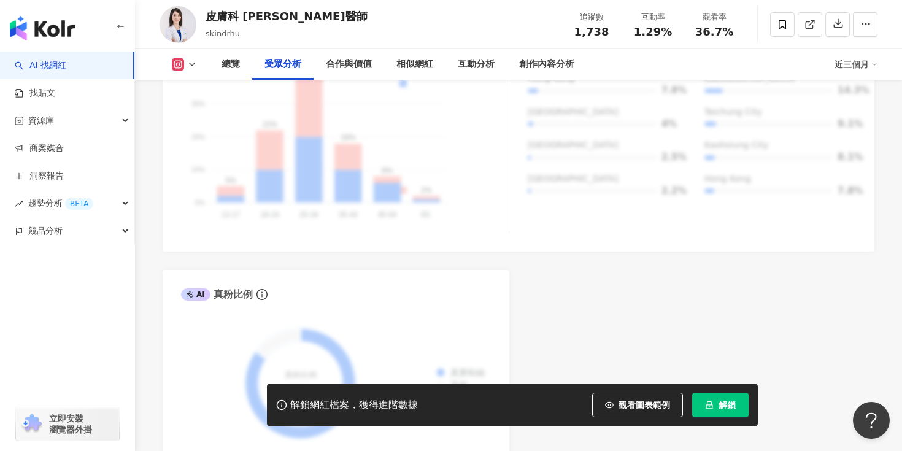
scroll to position [1204, 0]
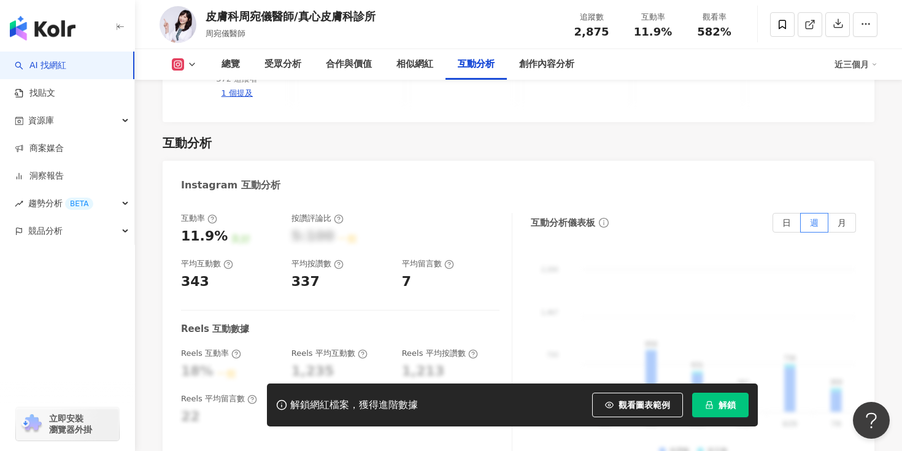
scroll to position [2730, 0]
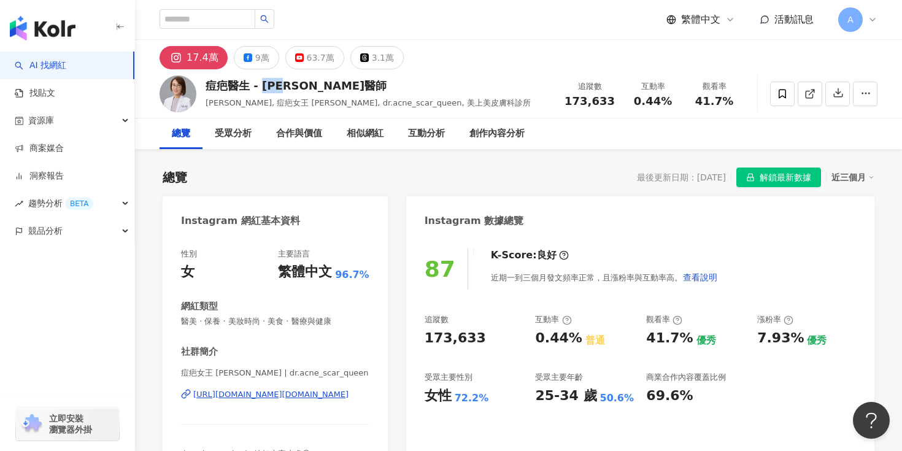
drag, startPoint x: 263, startPoint y: 89, endPoint x: 293, endPoint y: 86, distance: 29.5
click at [293, 86] on div "痘疤醫生 - 莊盈彥醫師" at bounding box center [368, 85] width 325 height 15
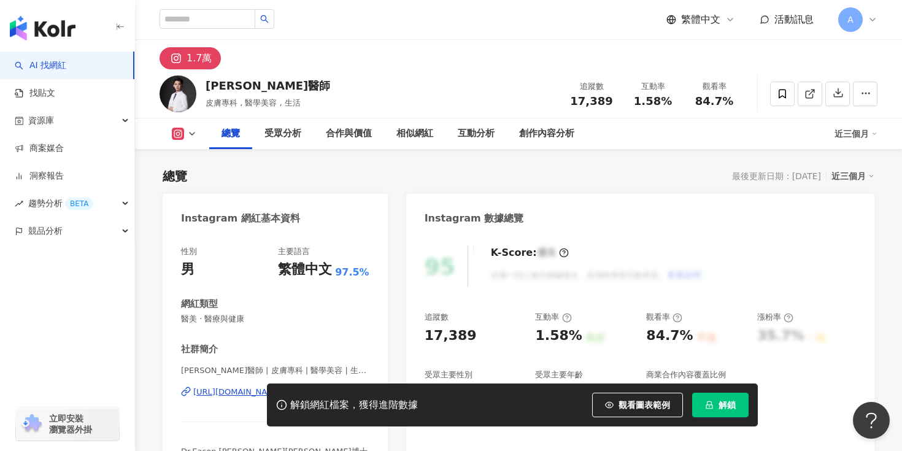
scroll to position [117, 0]
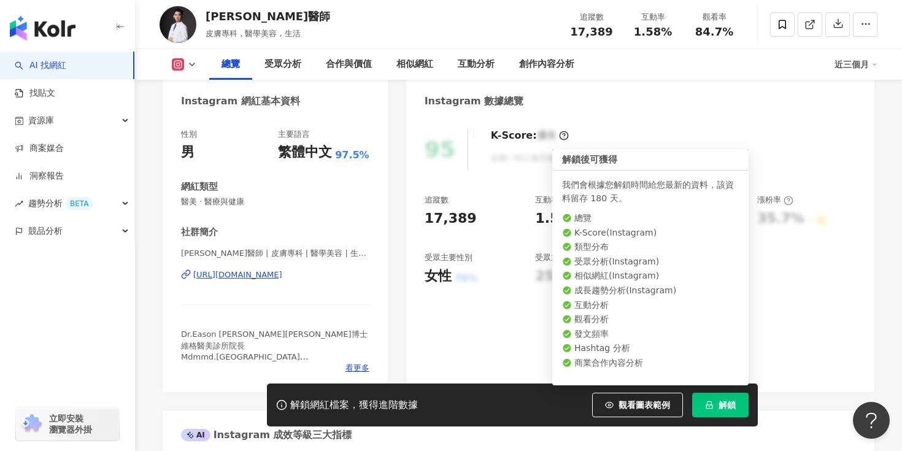
click at [719, 404] on span "解鎖" at bounding box center [726, 405] width 17 height 10
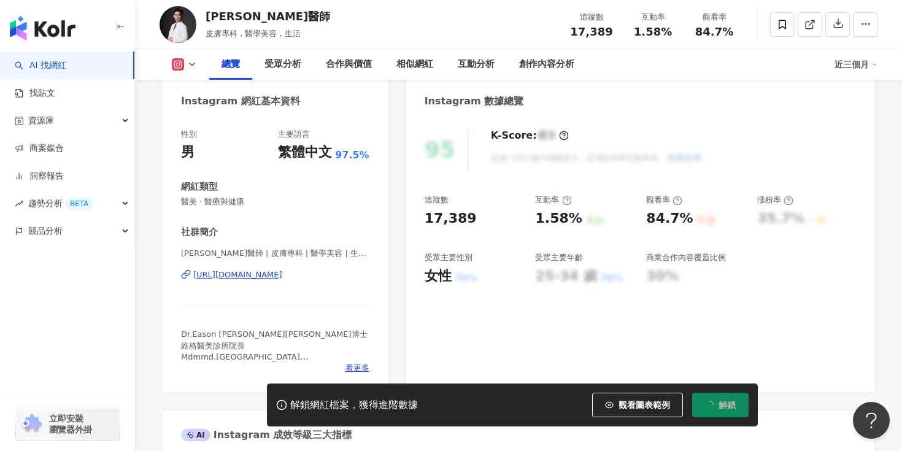
click at [282, 272] on div "https://www.instagram.com/atopy_chen/" at bounding box center [237, 274] width 89 height 11
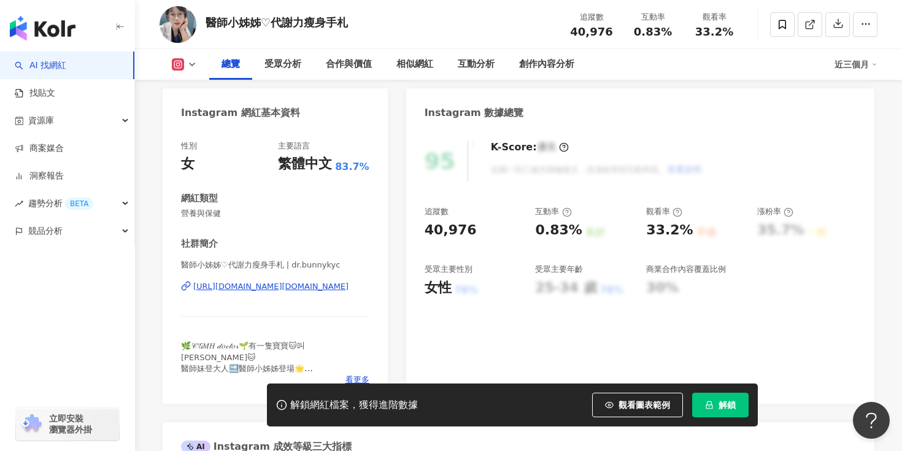
scroll to position [160, 0]
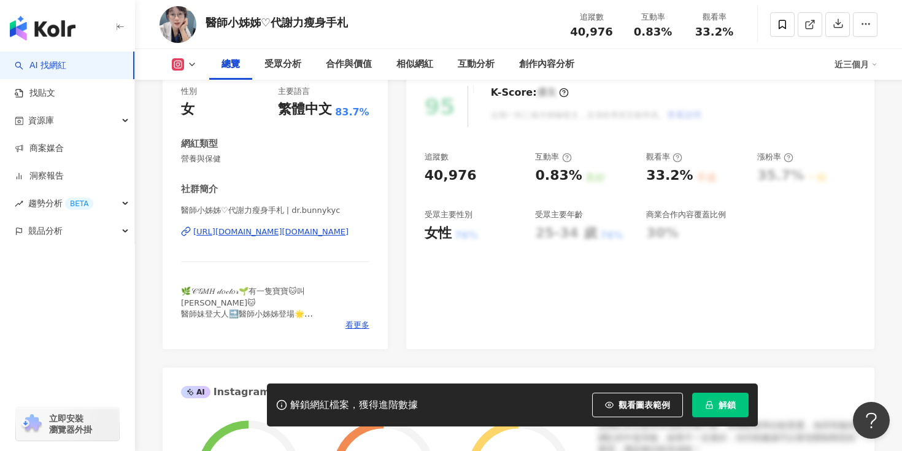
click at [312, 231] on div "https://www.instagram.com/dr.bunnykyc/" at bounding box center [270, 231] width 155 height 11
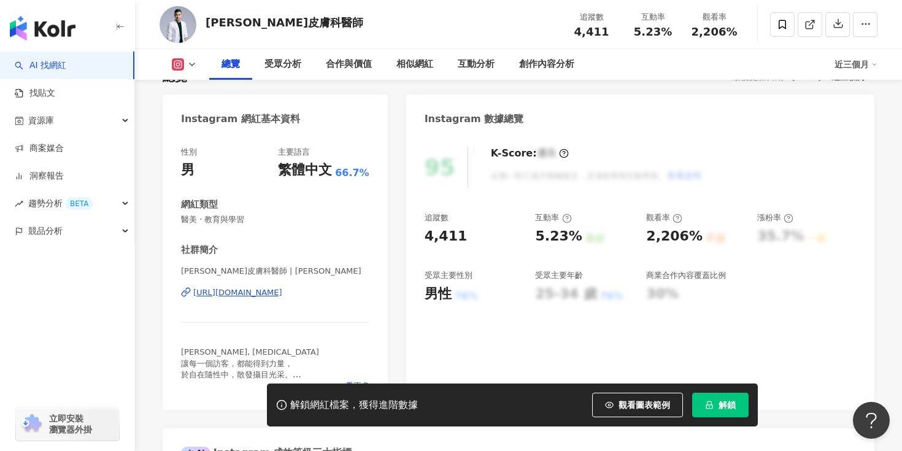
scroll to position [120, 0]
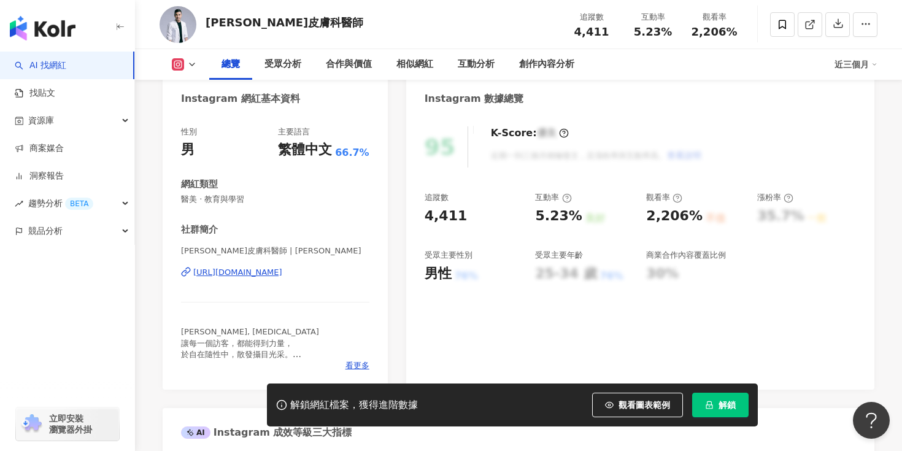
click at [282, 271] on div "https://www.instagram.com/jeff_huang_md/" at bounding box center [237, 272] width 89 height 11
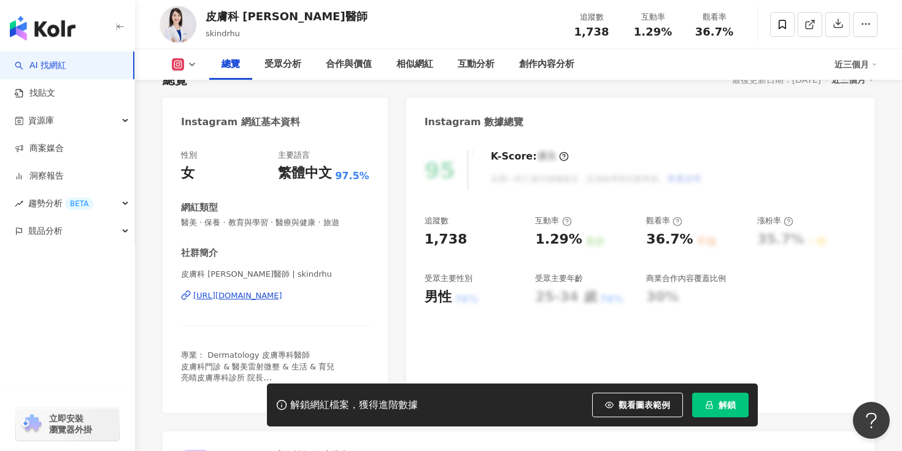
scroll to position [109, 0]
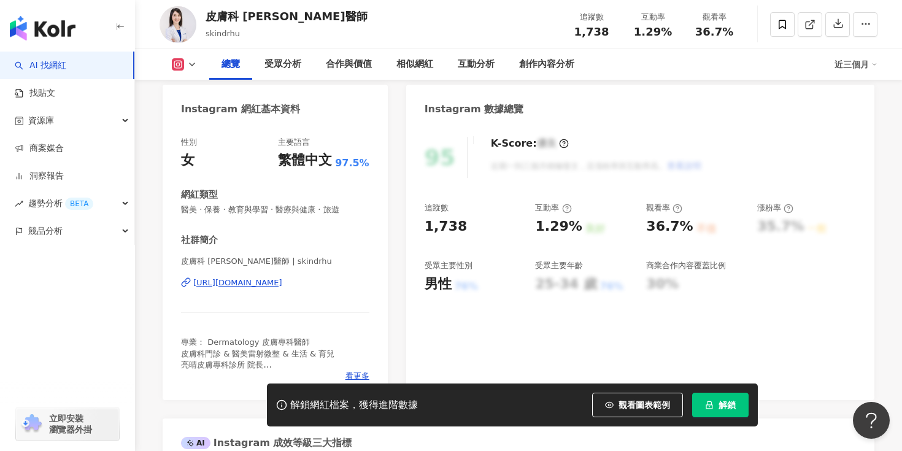
click at [278, 282] on div "[URL][DOMAIN_NAME]" at bounding box center [237, 282] width 89 height 11
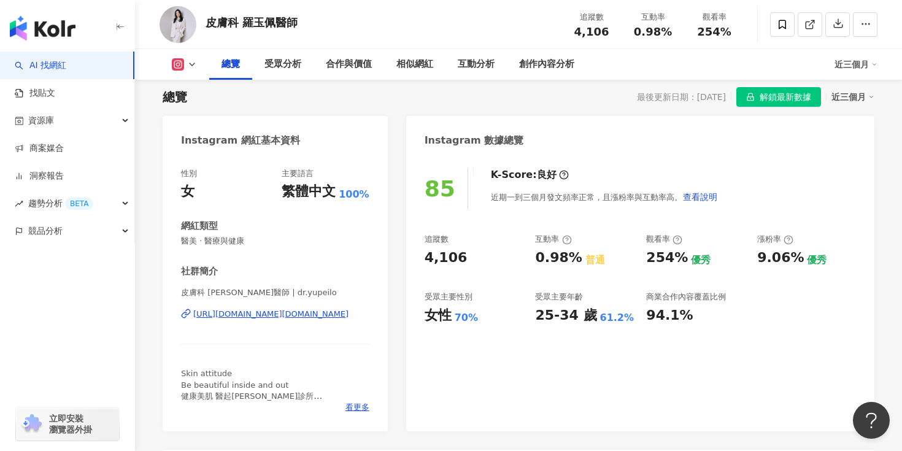
scroll to position [113, 0]
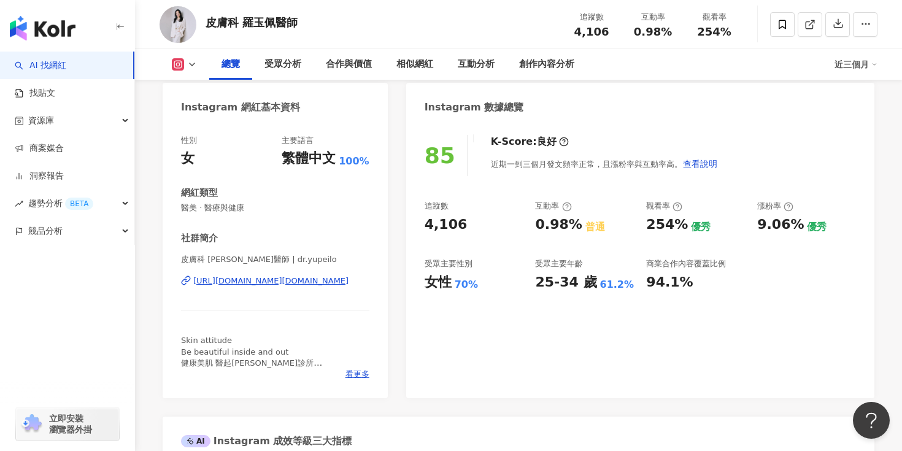
click at [283, 281] on div "https://www.instagram.com/dr.yupeilo/" at bounding box center [270, 280] width 155 height 11
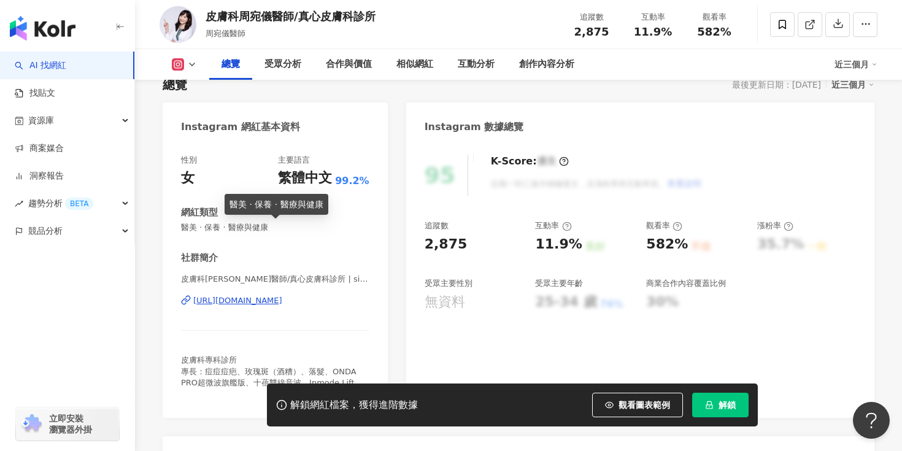
scroll to position [107, 0]
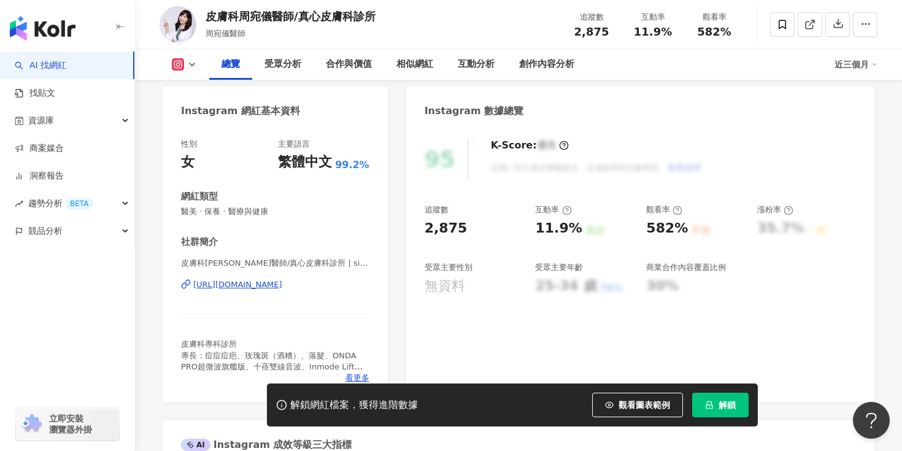
click at [282, 289] on div "[URL][DOMAIN_NAME]" at bounding box center [237, 284] width 89 height 11
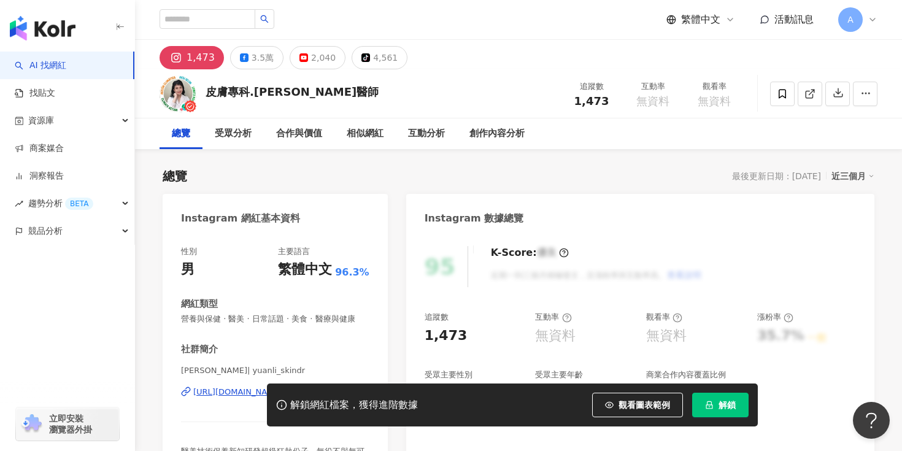
scroll to position [220, 0]
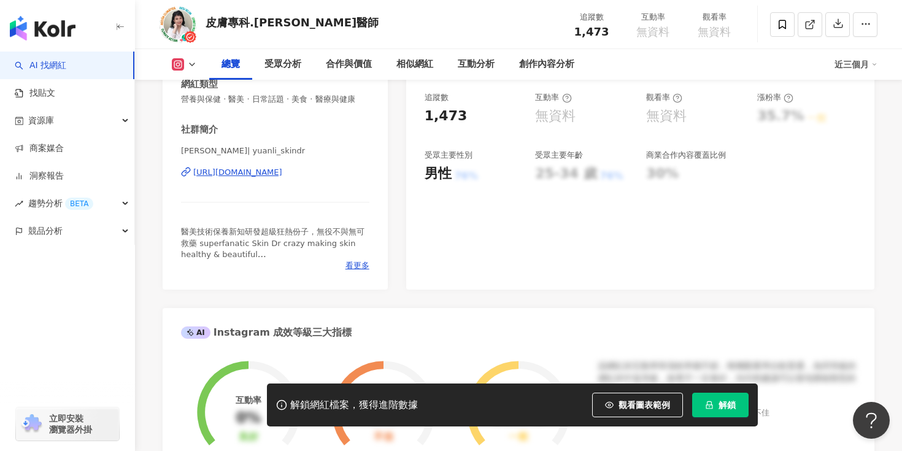
click at [282, 171] on div "https://www.instagram.com/yuanli_skindr/" at bounding box center [237, 172] width 89 height 11
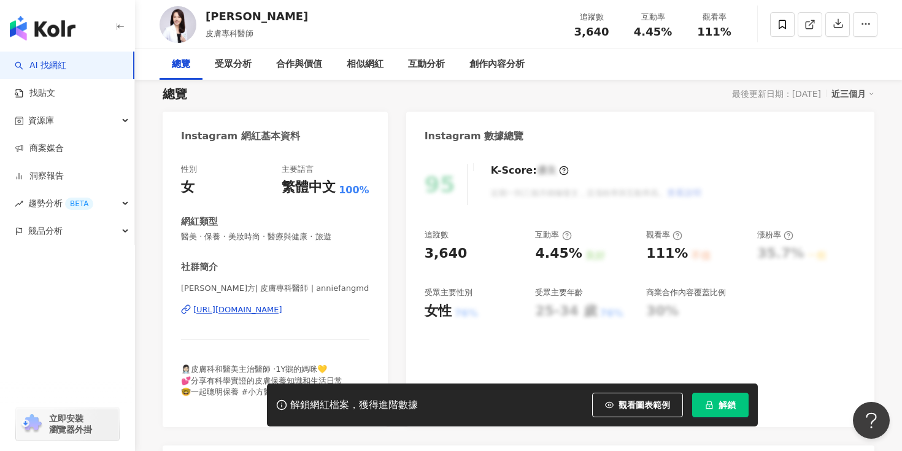
scroll to position [112, 0]
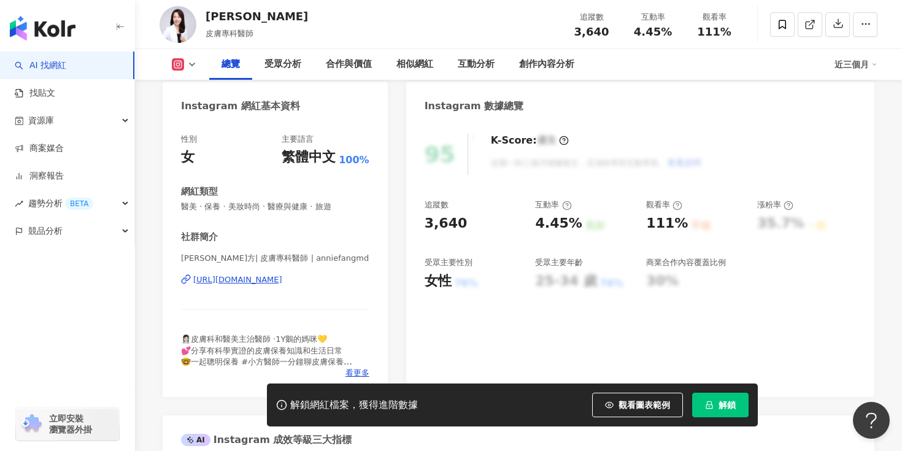
click at [282, 277] on div "https://www.instagram.com/anniefangmd/" at bounding box center [237, 279] width 89 height 11
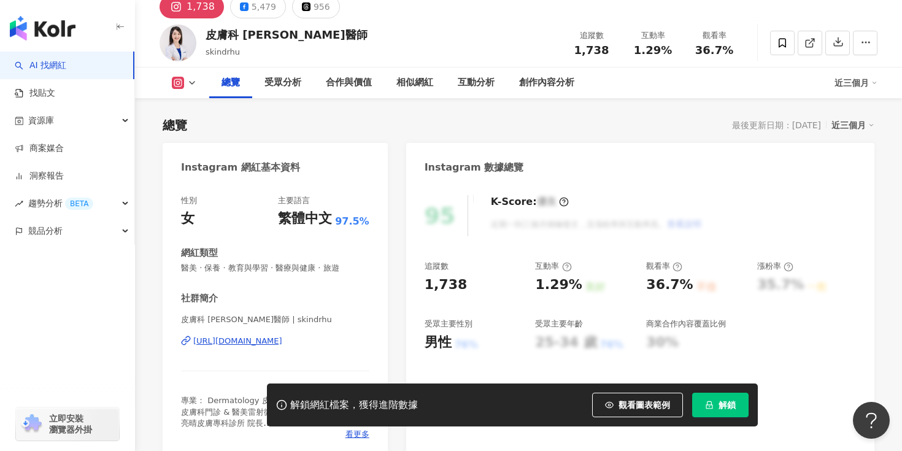
scroll to position [52, 0]
click at [279, 343] on div "https://www.instagram.com/skindrhu/" at bounding box center [237, 340] width 89 height 11
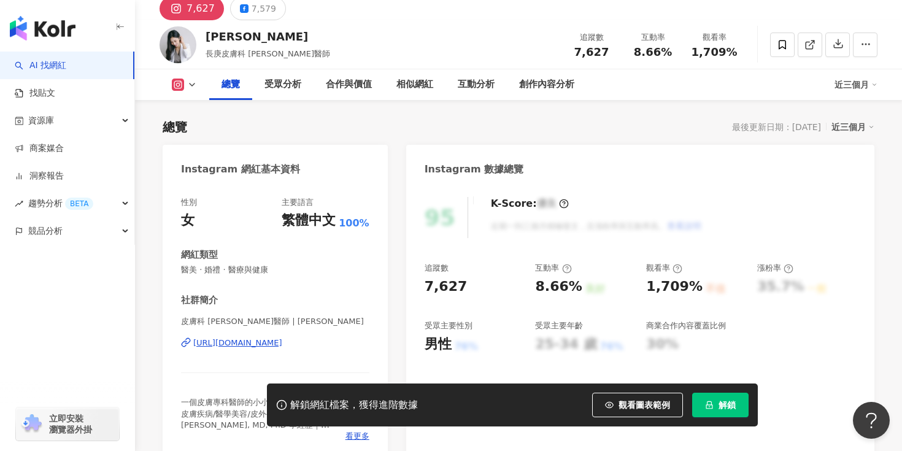
scroll to position [54, 0]
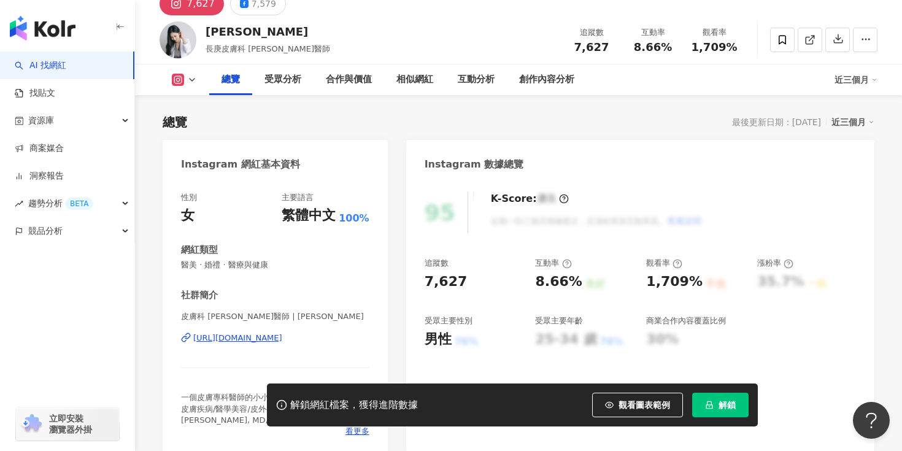
click at [282, 337] on div "https://www.instagram.com/funinskin/" at bounding box center [237, 337] width 89 height 11
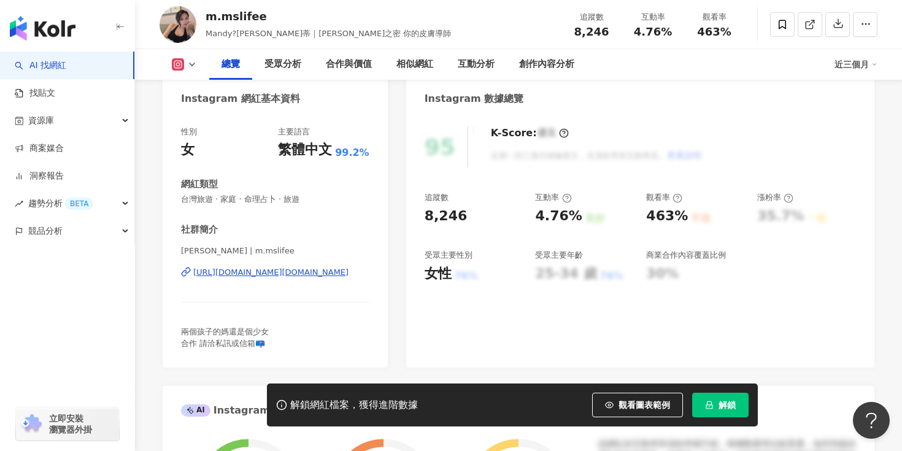
scroll to position [162, 0]
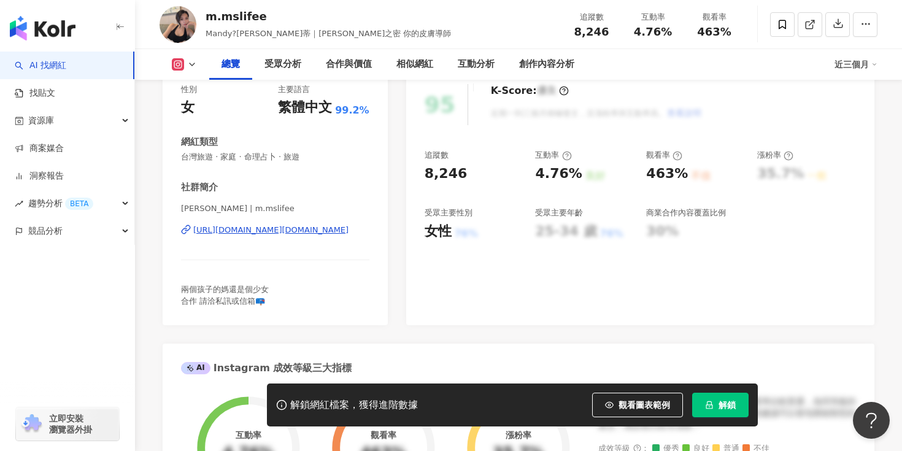
click at [248, 231] on div "https://www.instagram.com/m.mslifee/" at bounding box center [270, 230] width 155 height 11
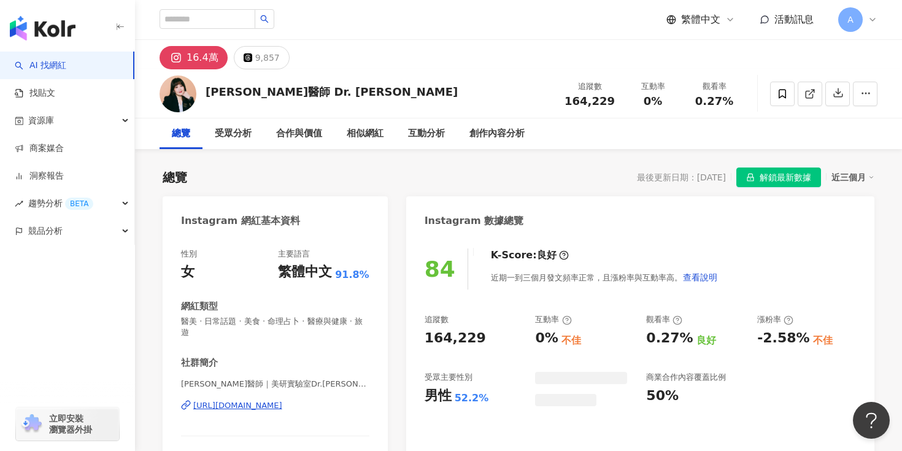
scroll to position [116, 0]
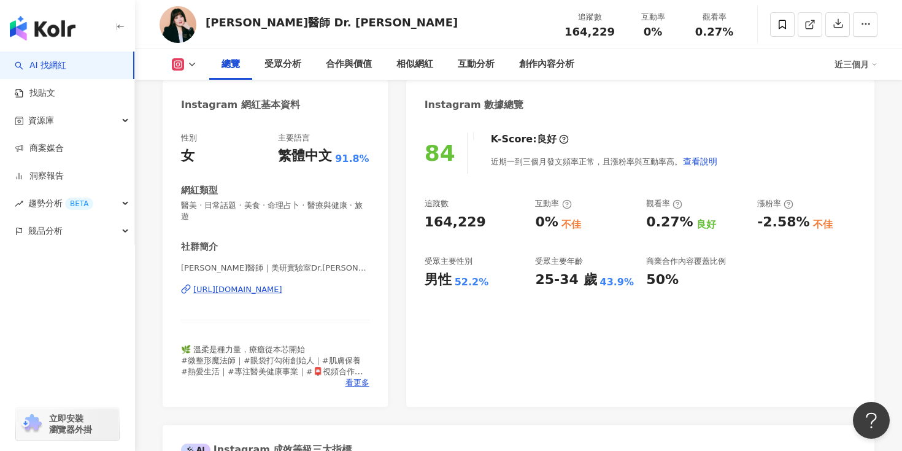
click at [282, 284] on div "https://www.instagram.com/drchang8818/" at bounding box center [237, 289] width 89 height 11
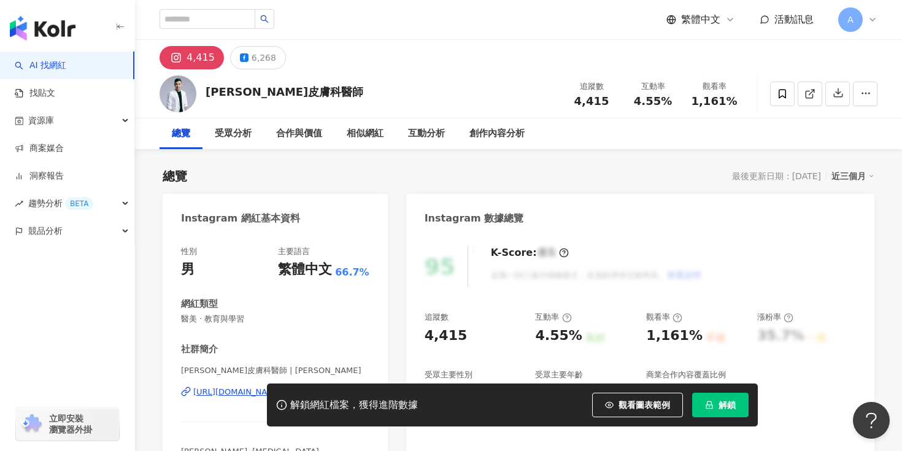
scroll to position [115, 0]
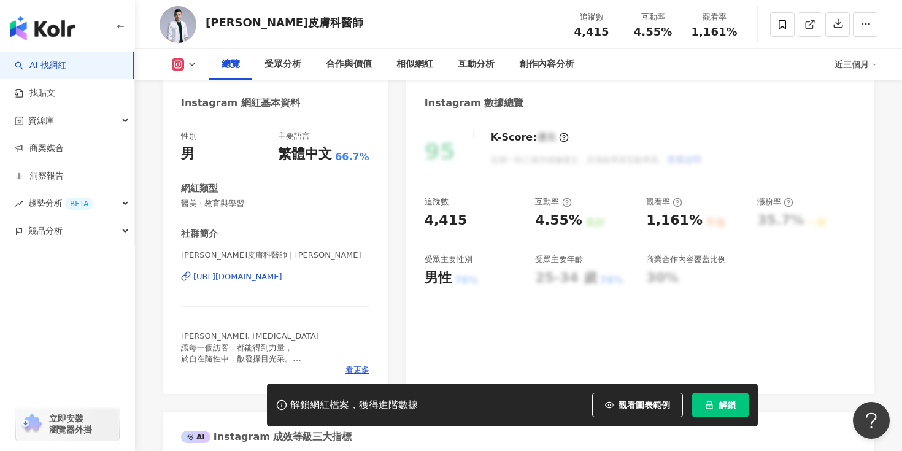
click at [282, 274] on div "https://www.instagram.com/jeff_huang_md/" at bounding box center [237, 276] width 89 height 11
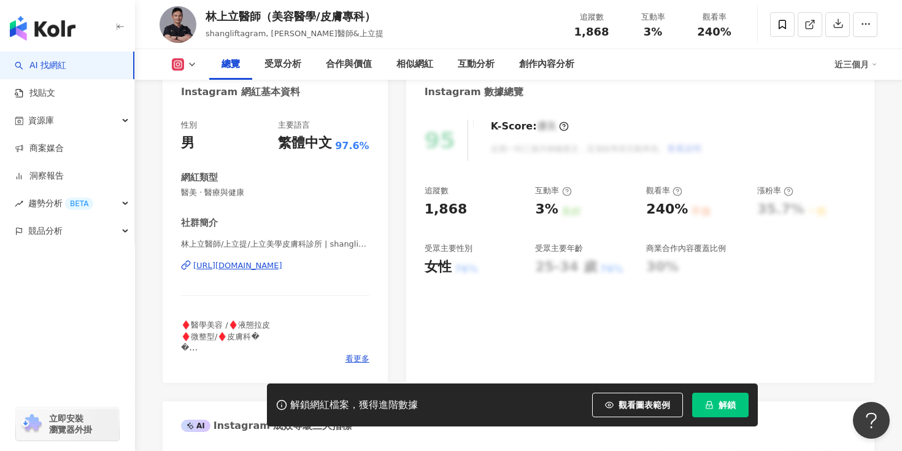
scroll to position [274, 0]
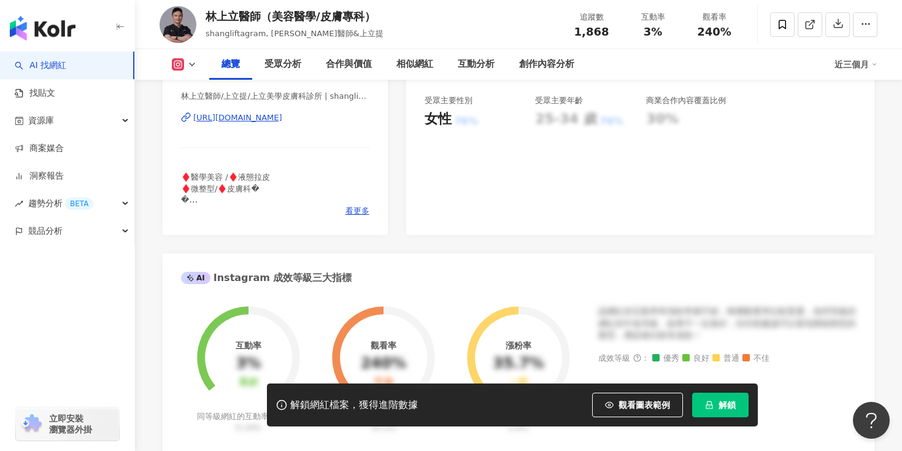
click at [272, 115] on div "https://www.instagram.com/shangli_aesthetics/" at bounding box center [237, 117] width 89 height 11
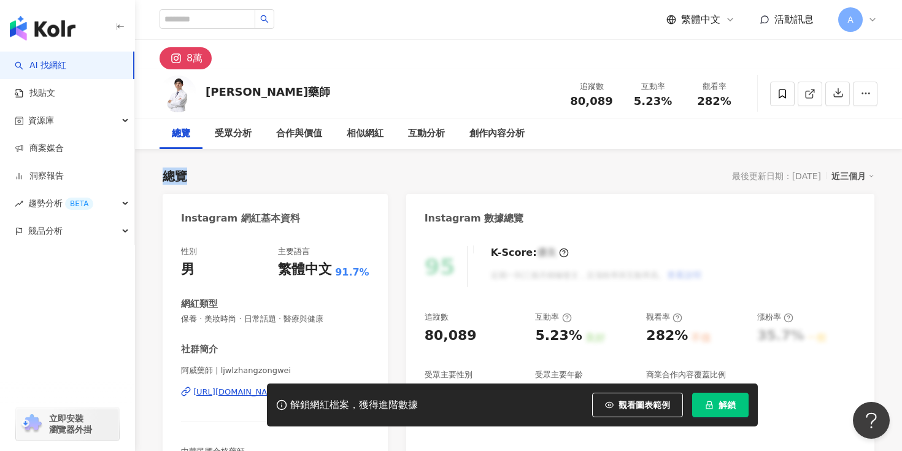
drag, startPoint x: 161, startPoint y: 175, endPoint x: 181, endPoint y: 174, distance: 20.3
click at [210, 172] on div "總覽 最後更新日期：2025/8/8 近三個月" at bounding box center [519, 175] width 712 height 17
click at [395, 176] on div "總覽 最後更新日期：2025/8/8 近三個月" at bounding box center [519, 175] width 712 height 17
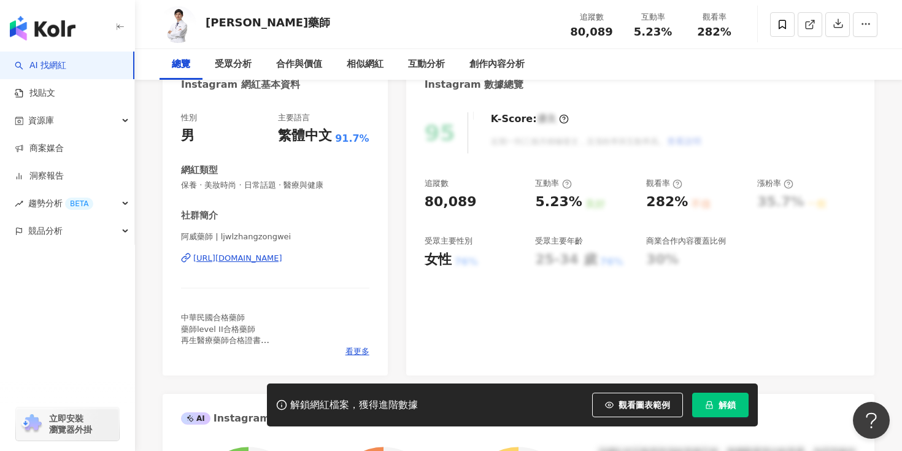
scroll to position [228, 0]
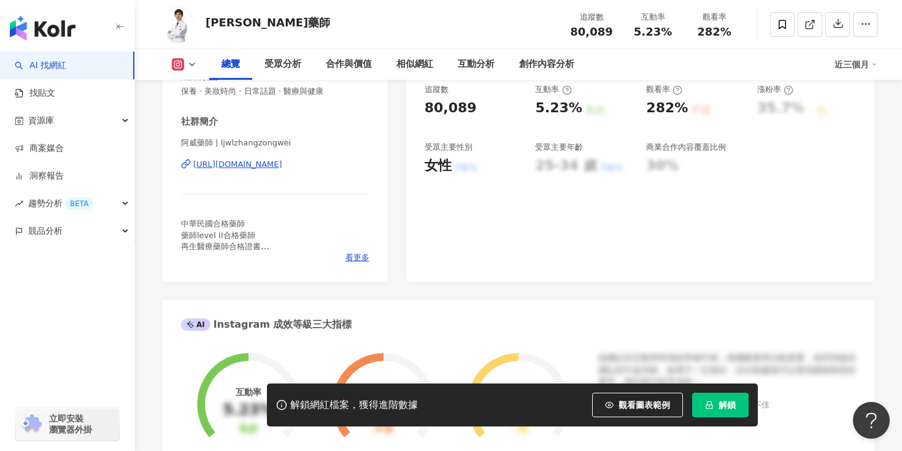
click at [282, 169] on div "https://www.instagram.com/ljwlzhangzongwei/" at bounding box center [237, 164] width 89 height 11
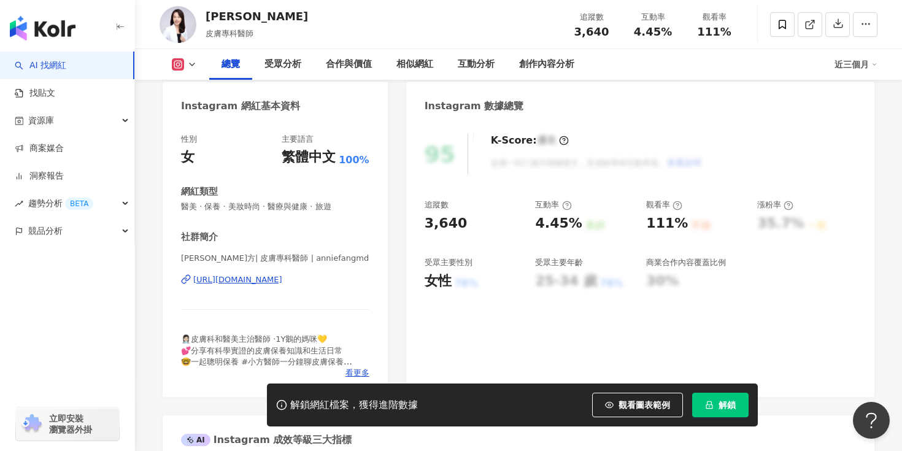
click at [282, 282] on div "[URL][DOMAIN_NAME]" at bounding box center [237, 279] width 89 height 11
